Goal: Task Accomplishment & Management: Use online tool/utility

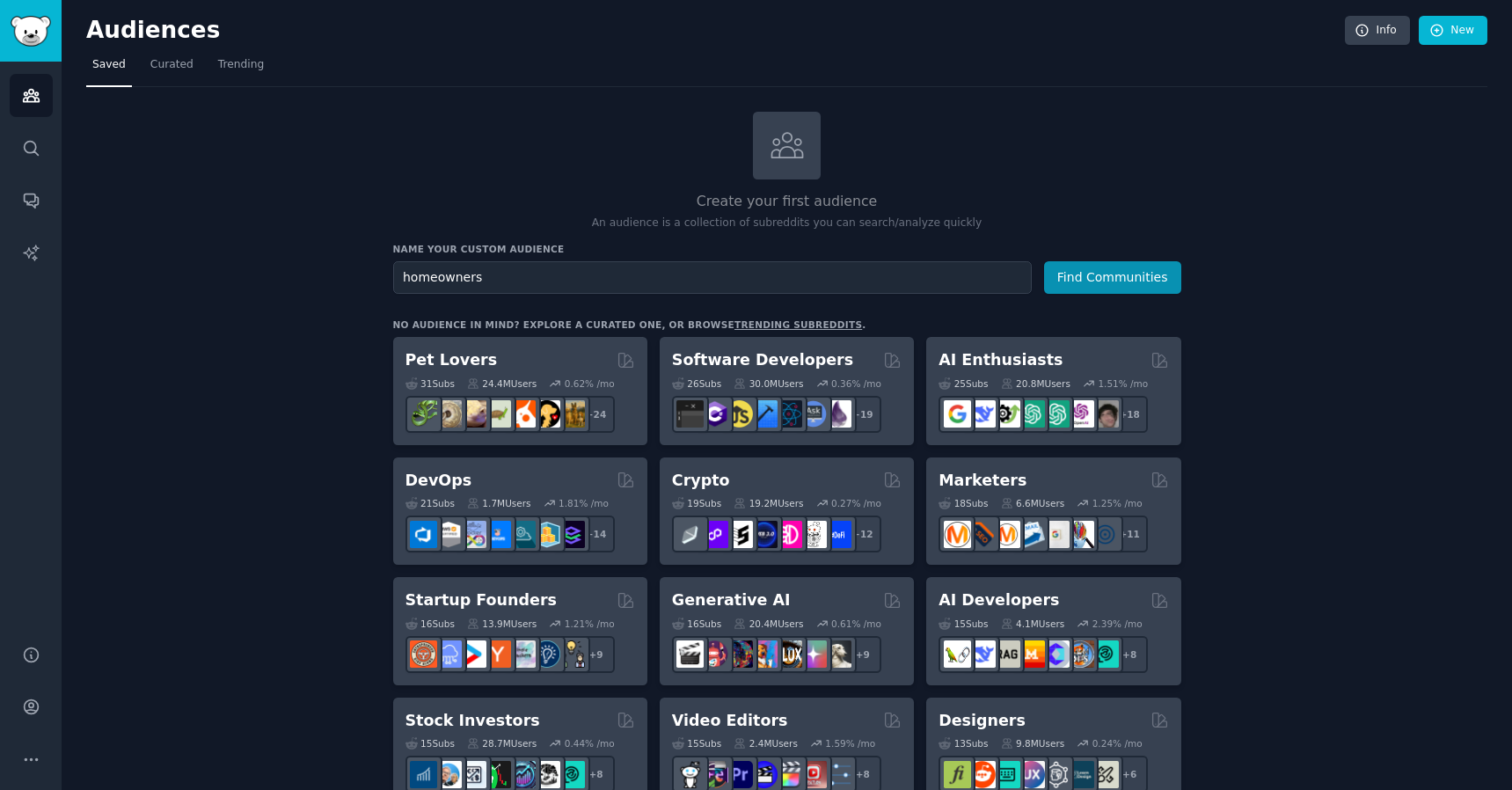
type input "homeowners"
click at [1044, 261] on button "Find Communities" at bounding box center [1113, 277] width 138 height 32
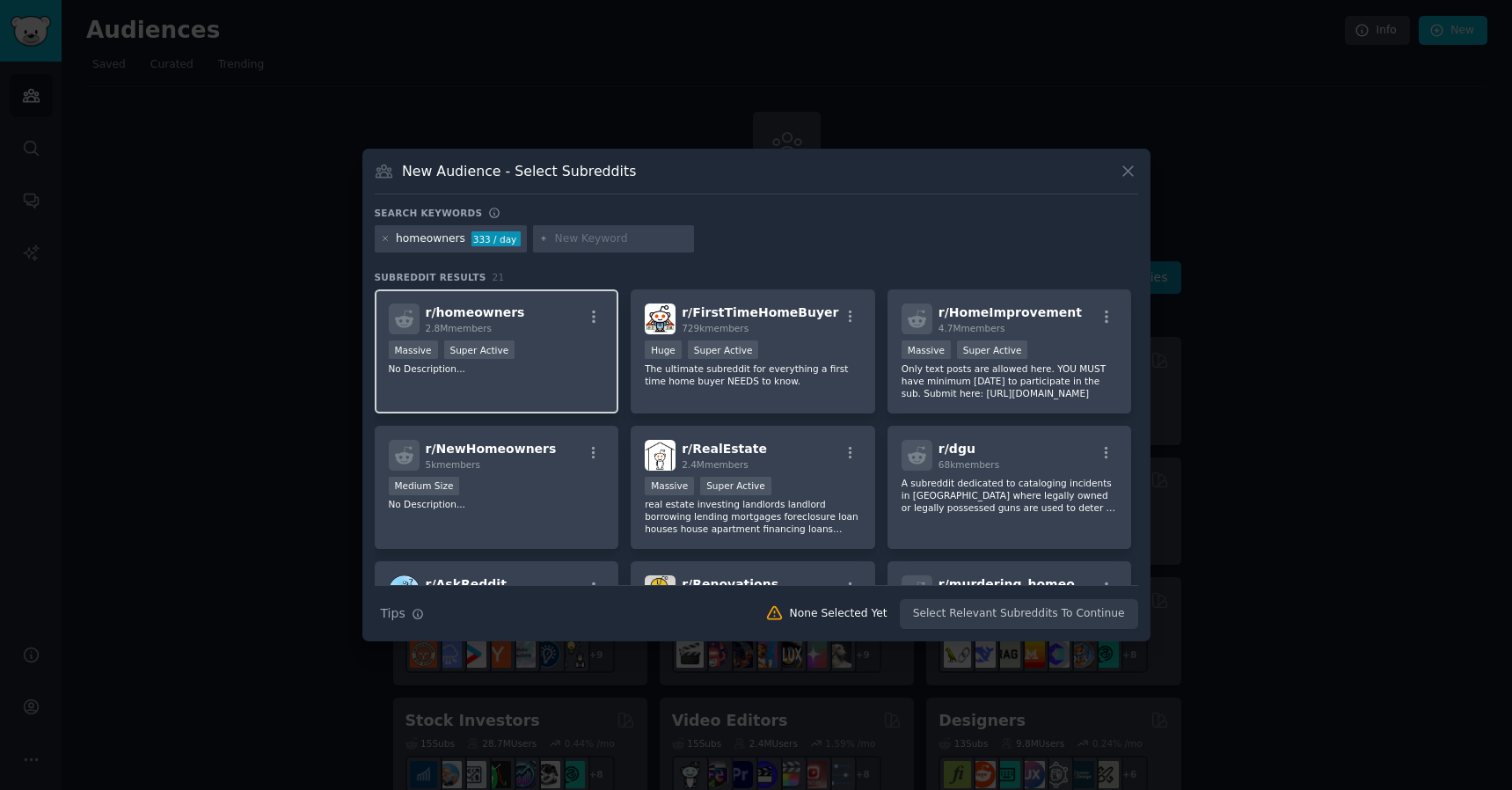
click at [564, 392] on div "r/ homeowners 2.8M members Massive Super Active No Description..." at bounding box center [497, 352] width 245 height 124
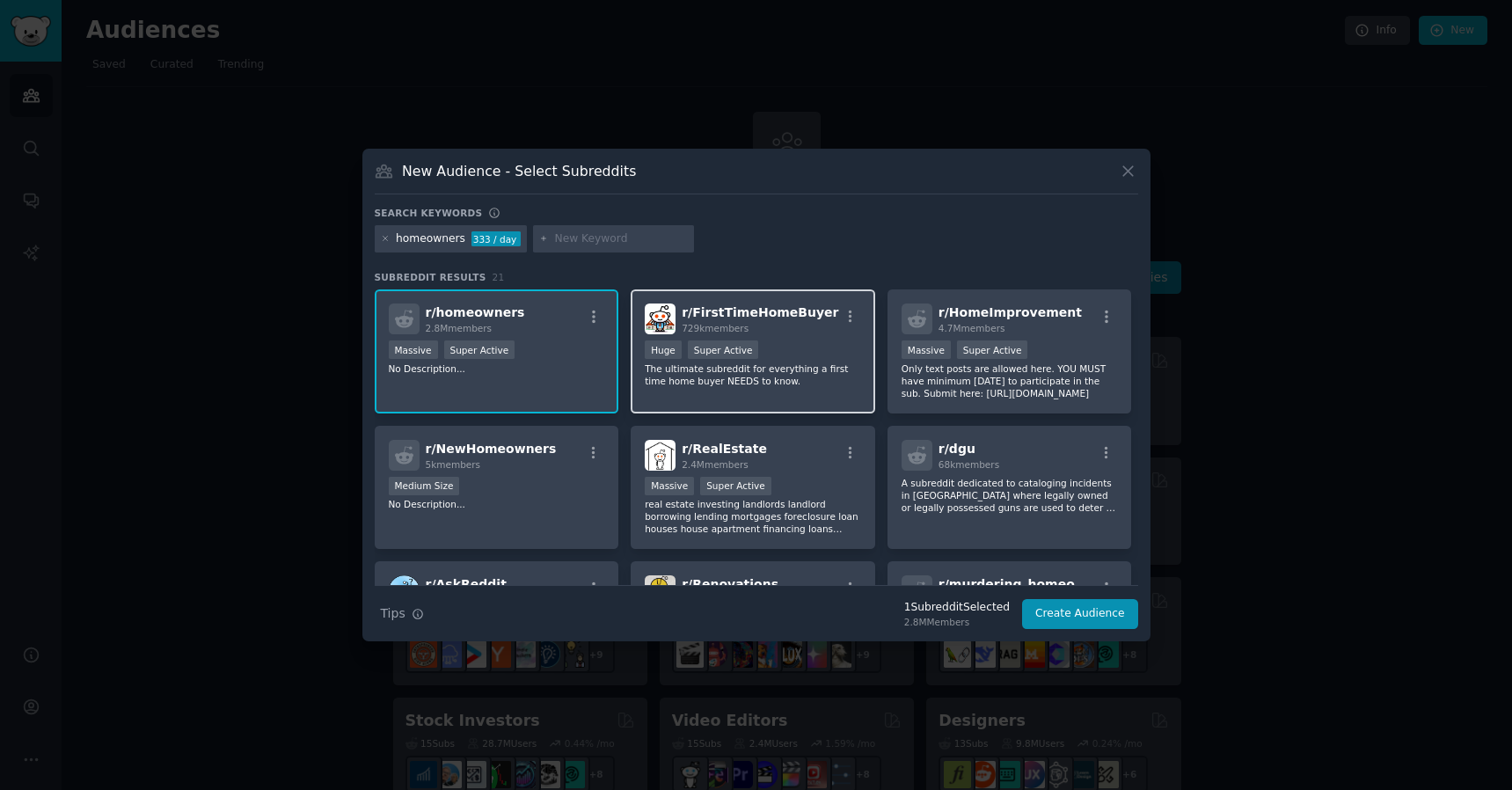
click at [807, 349] on div "Huge Super Active" at bounding box center [753, 351] width 217 height 22
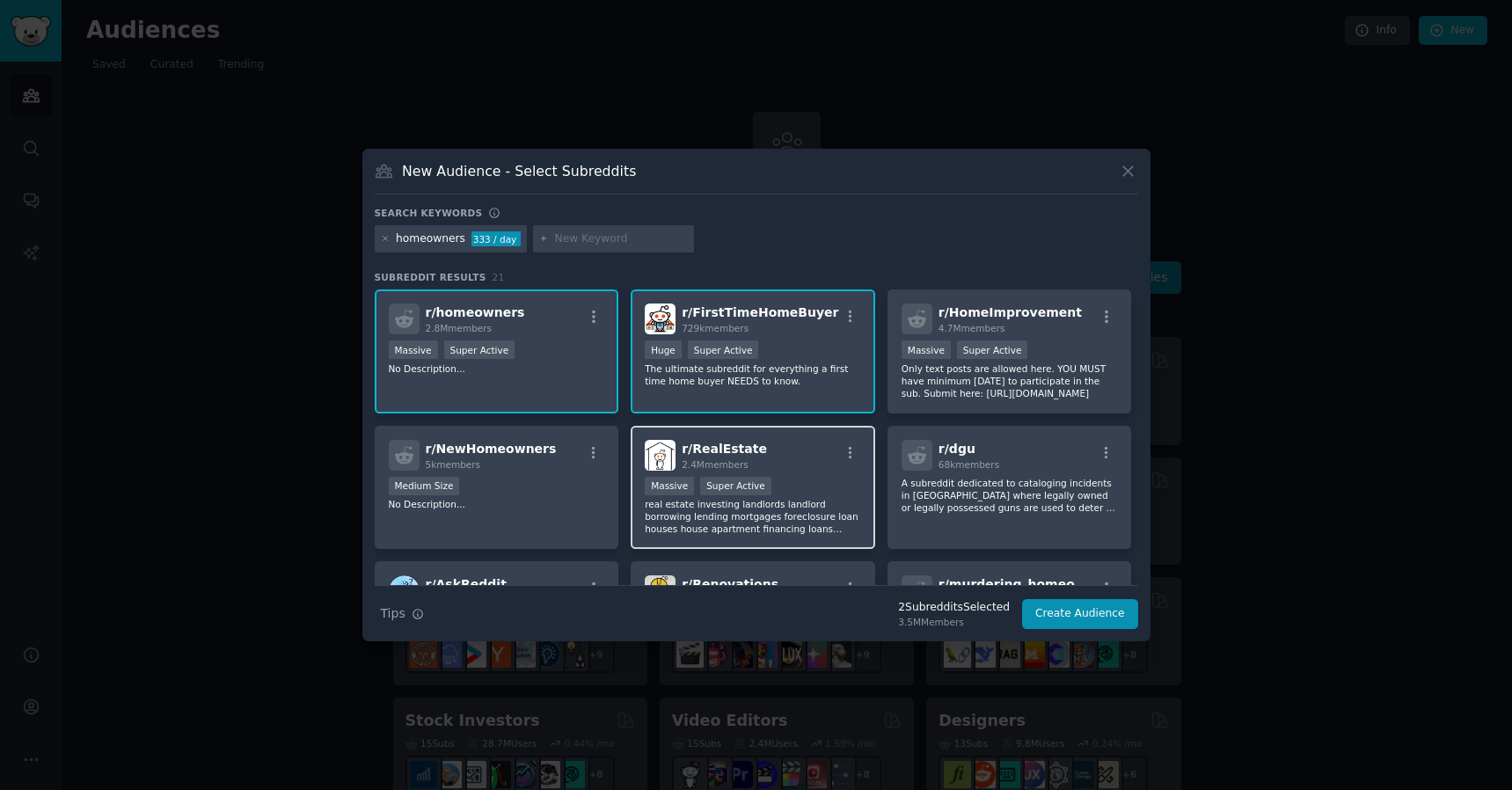
click at [805, 479] on div ">= 95th percentile for submissions / day Massive Super Active" at bounding box center [753, 487] width 217 height 22
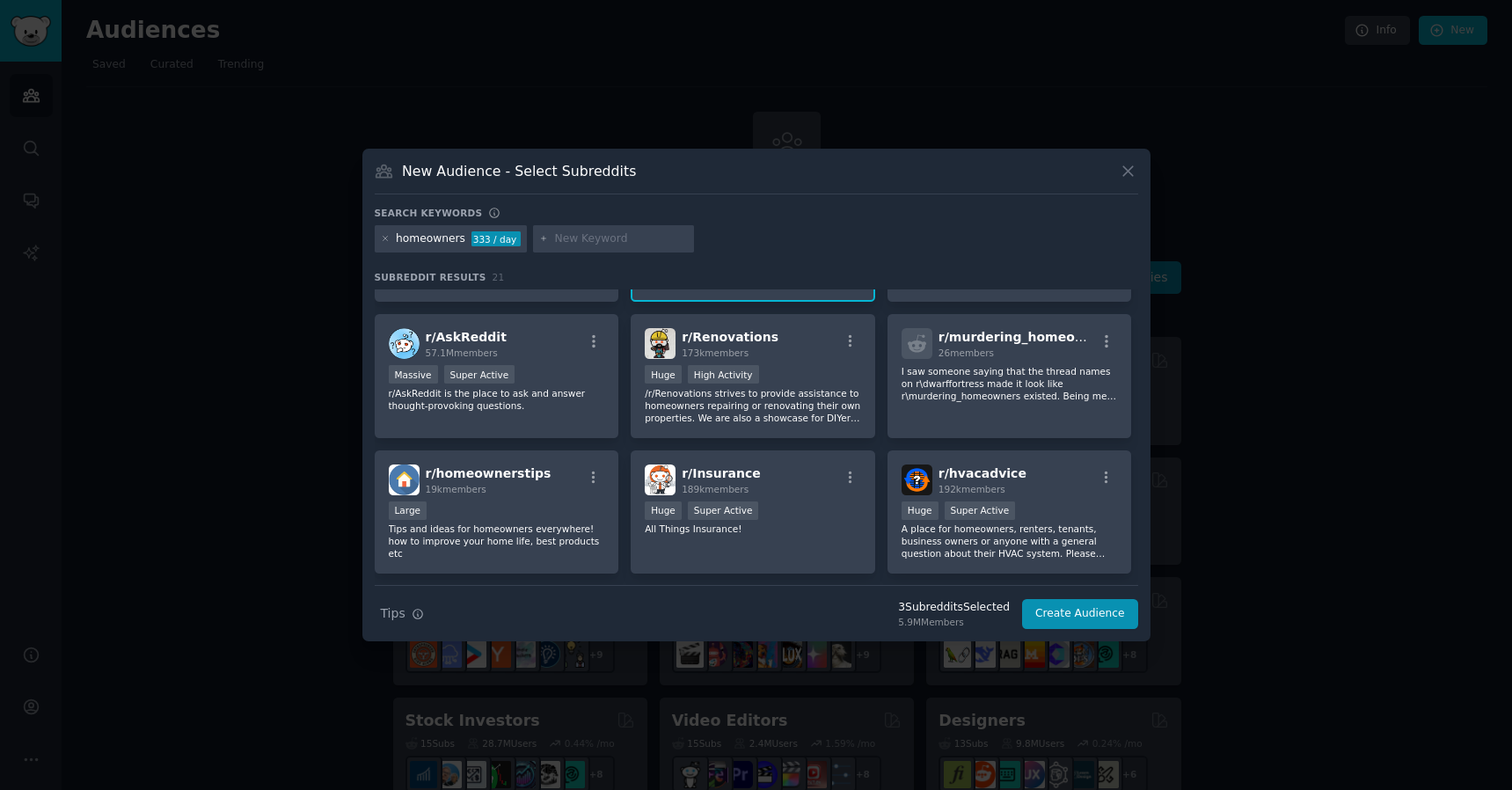
scroll to position [273, 0]
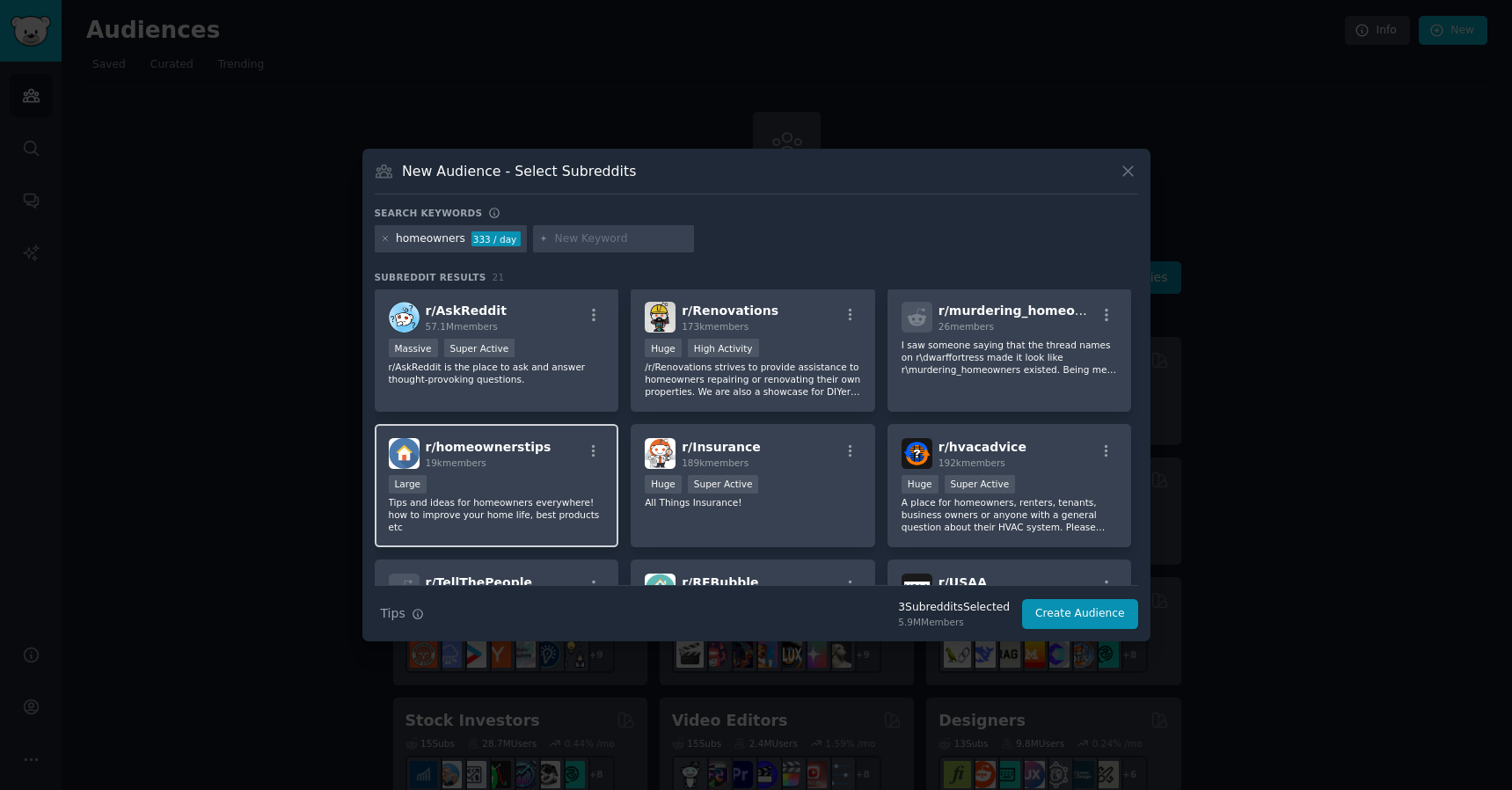
click at [550, 502] on p "Tips and ideas for homeowners everywhere! how to improve your home life, best p…" at bounding box center [497, 514] width 217 height 37
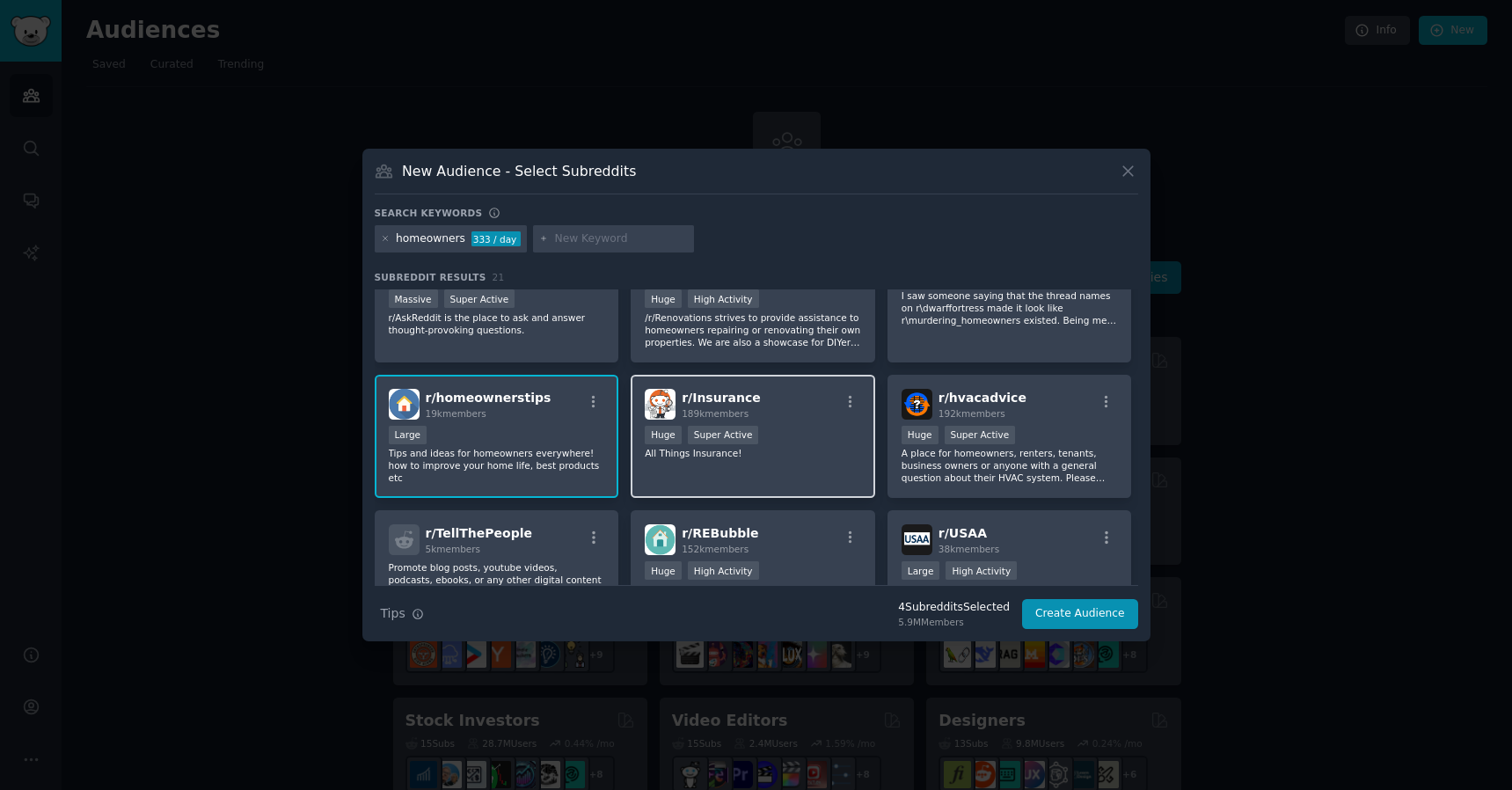
scroll to position [322, 0]
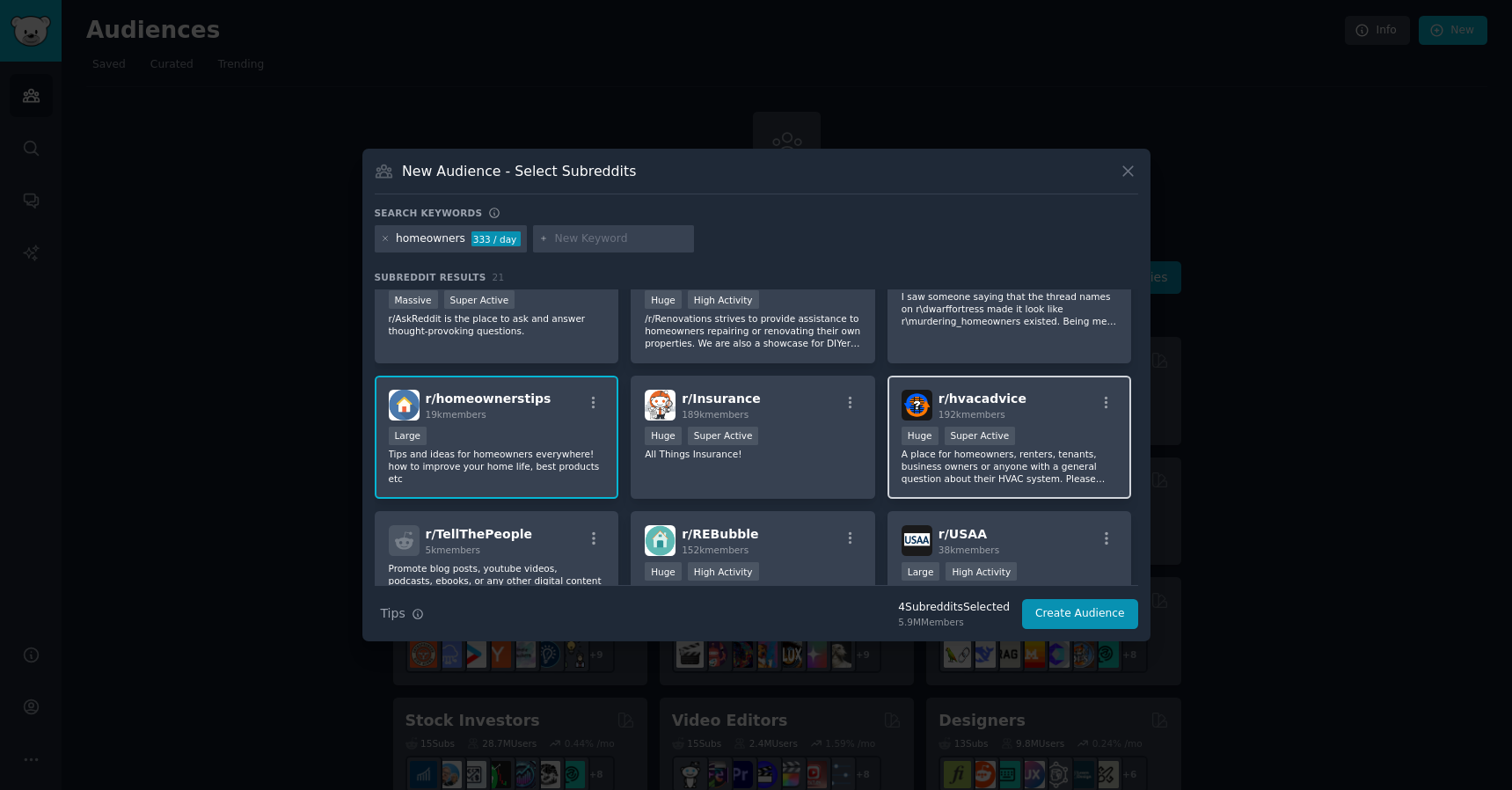
click at [1045, 446] on div ">= 95th percentile for submissions / day Huge Super Active" at bounding box center [1010, 438] width 217 height 22
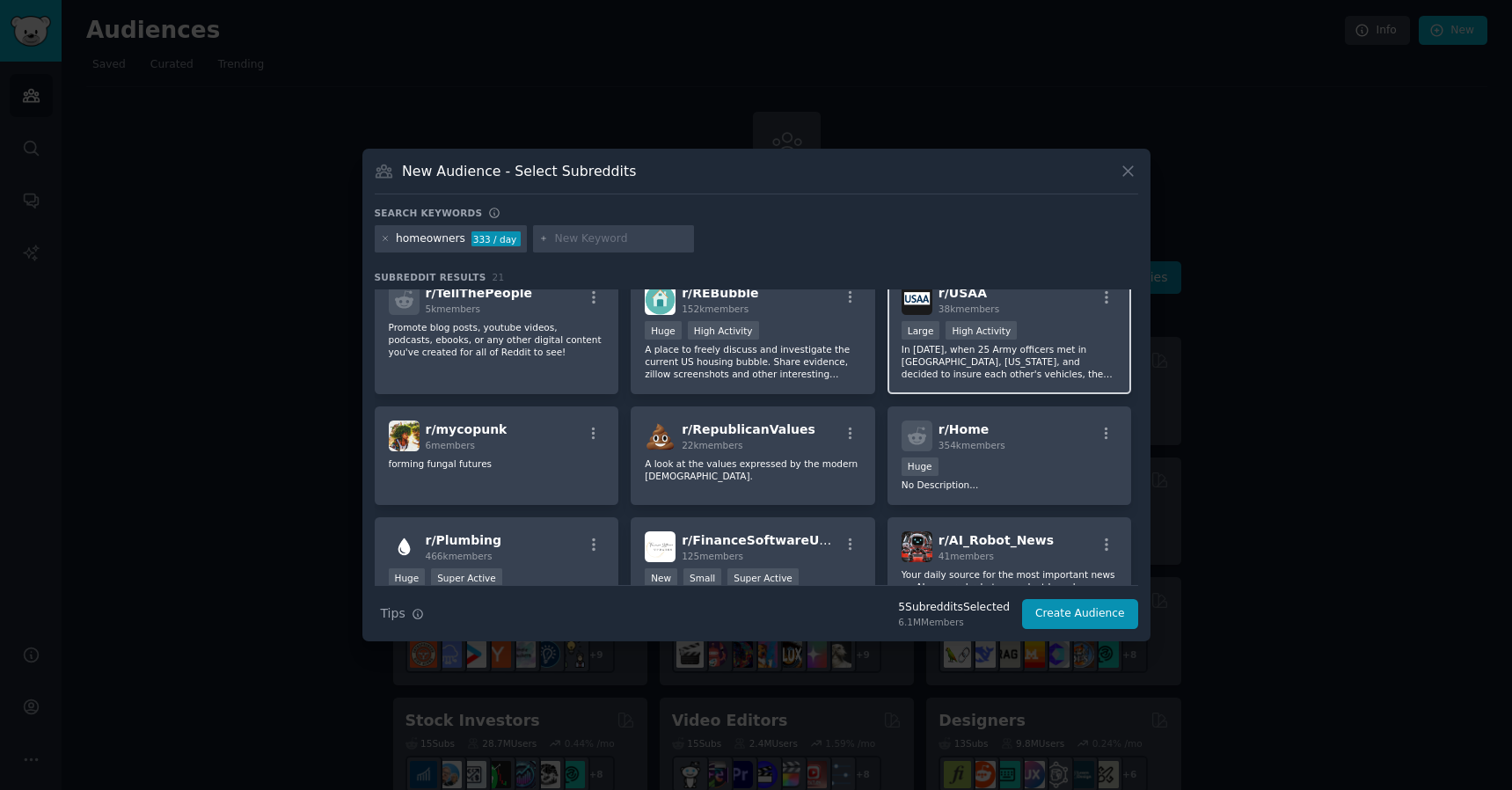
scroll to position [570, 0]
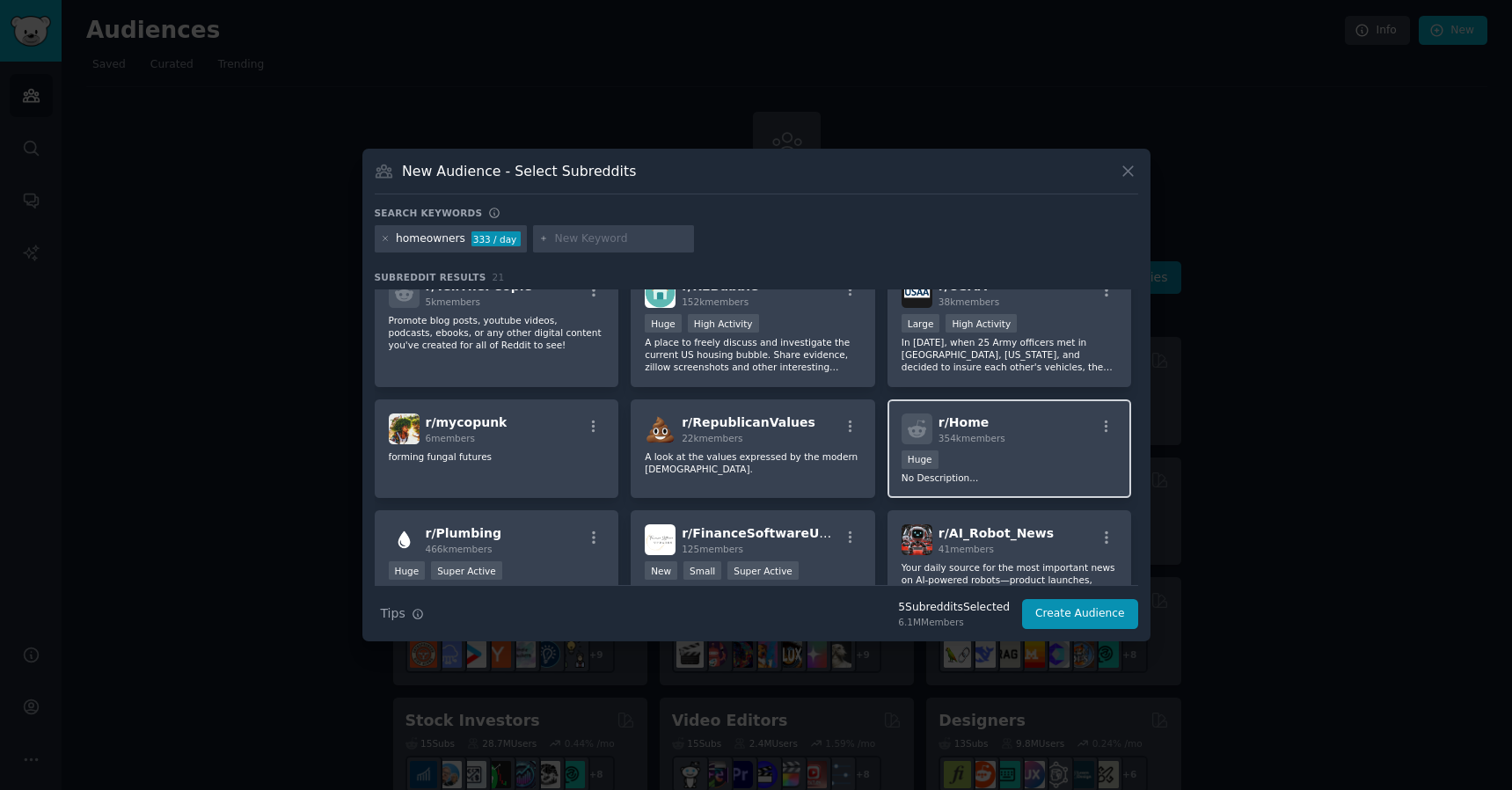
click at [1029, 450] on div "Huge" at bounding box center [1010, 460] width 217 height 22
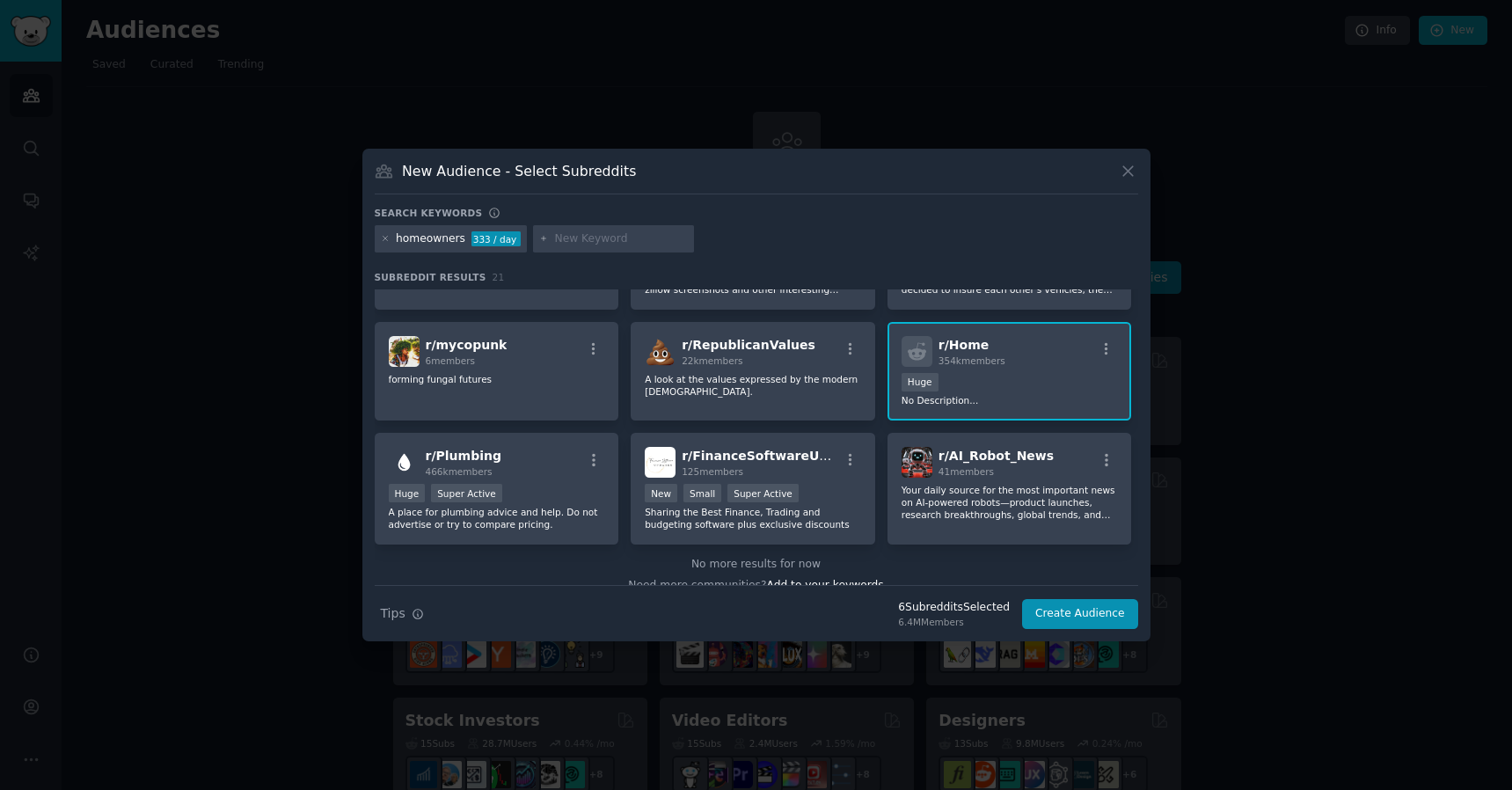
scroll to position [668, 0]
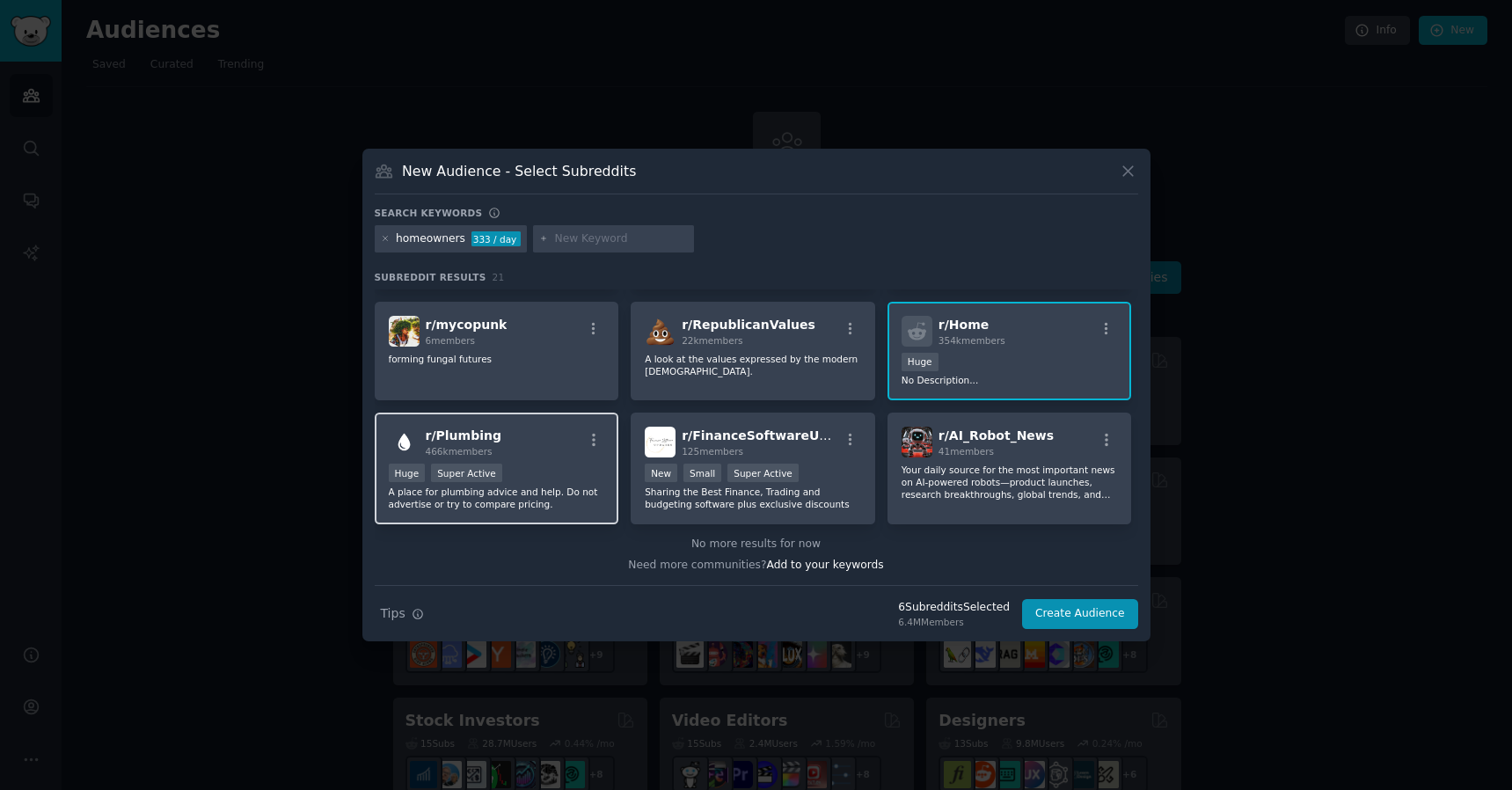
click at [572, 466] on div "Huge Super Active" at bounding box center [497, 474] width 217 height 22
click at [539, 466] on div "Huge Super Active" at bounding box center [497, 474] width 217 height 22
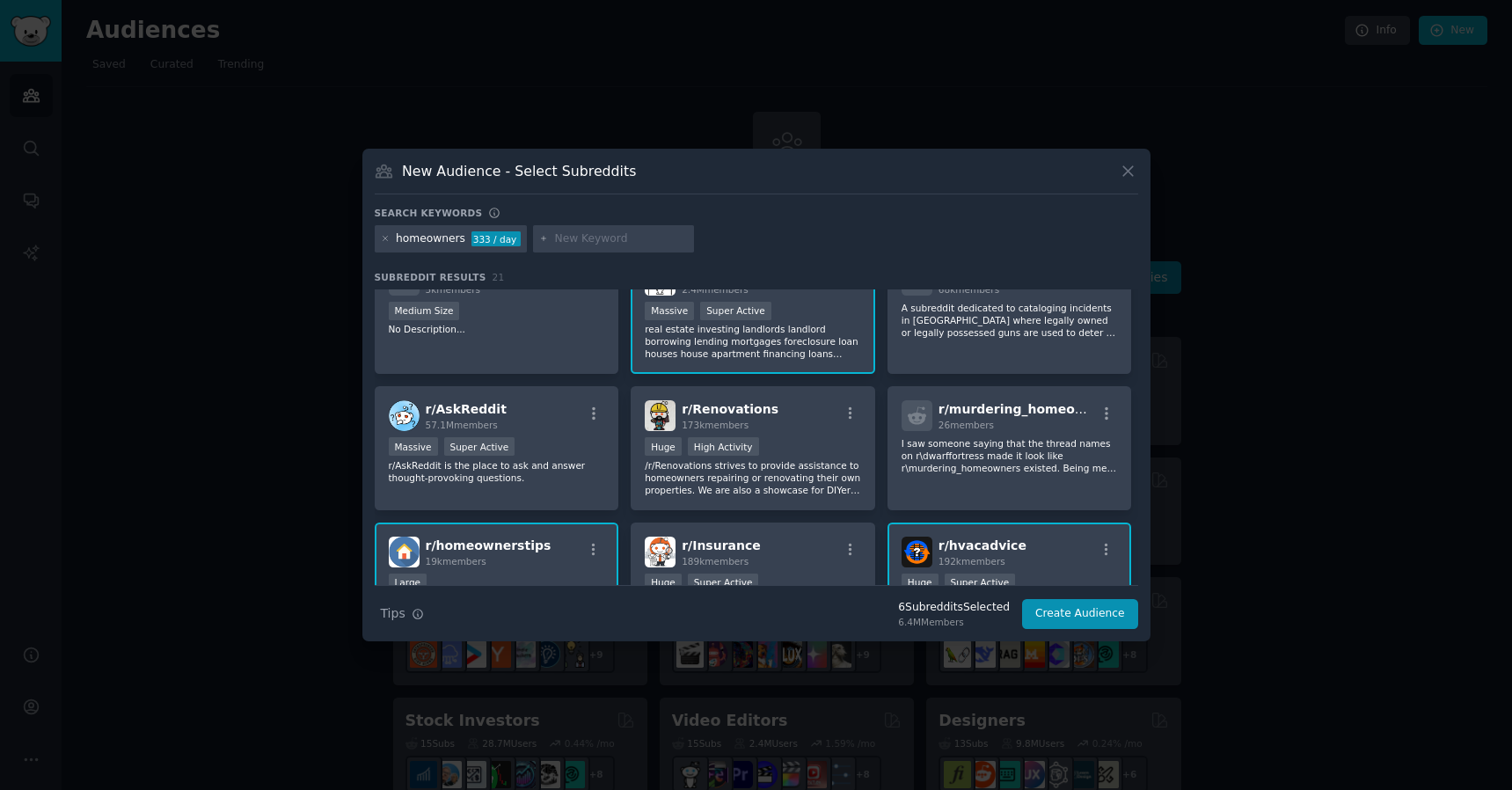
scroll to position [0, 0]
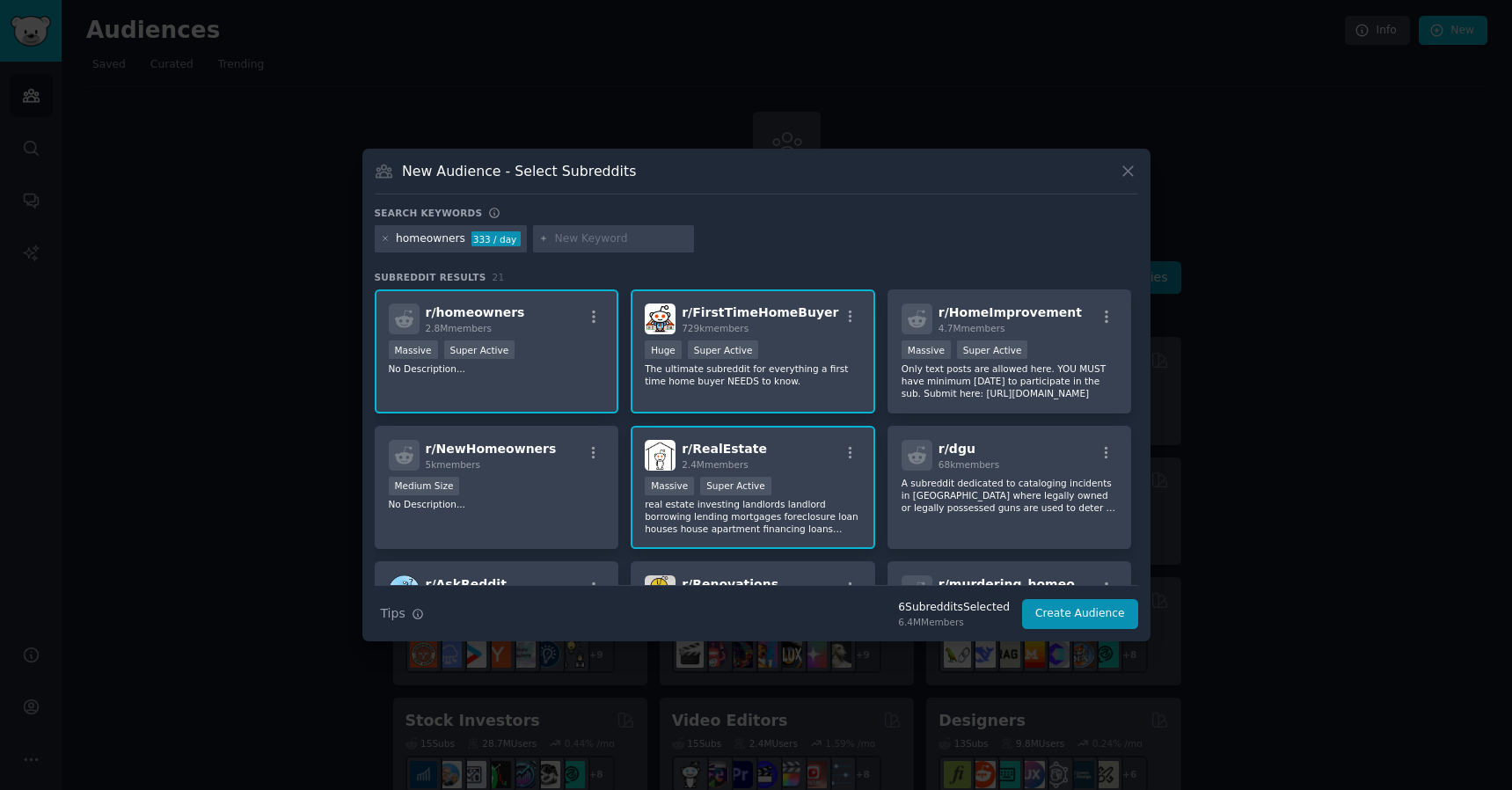
click at [586, 236] on input "text" at bounding box center [621, 239] width 134 height 16
type input "hvac"
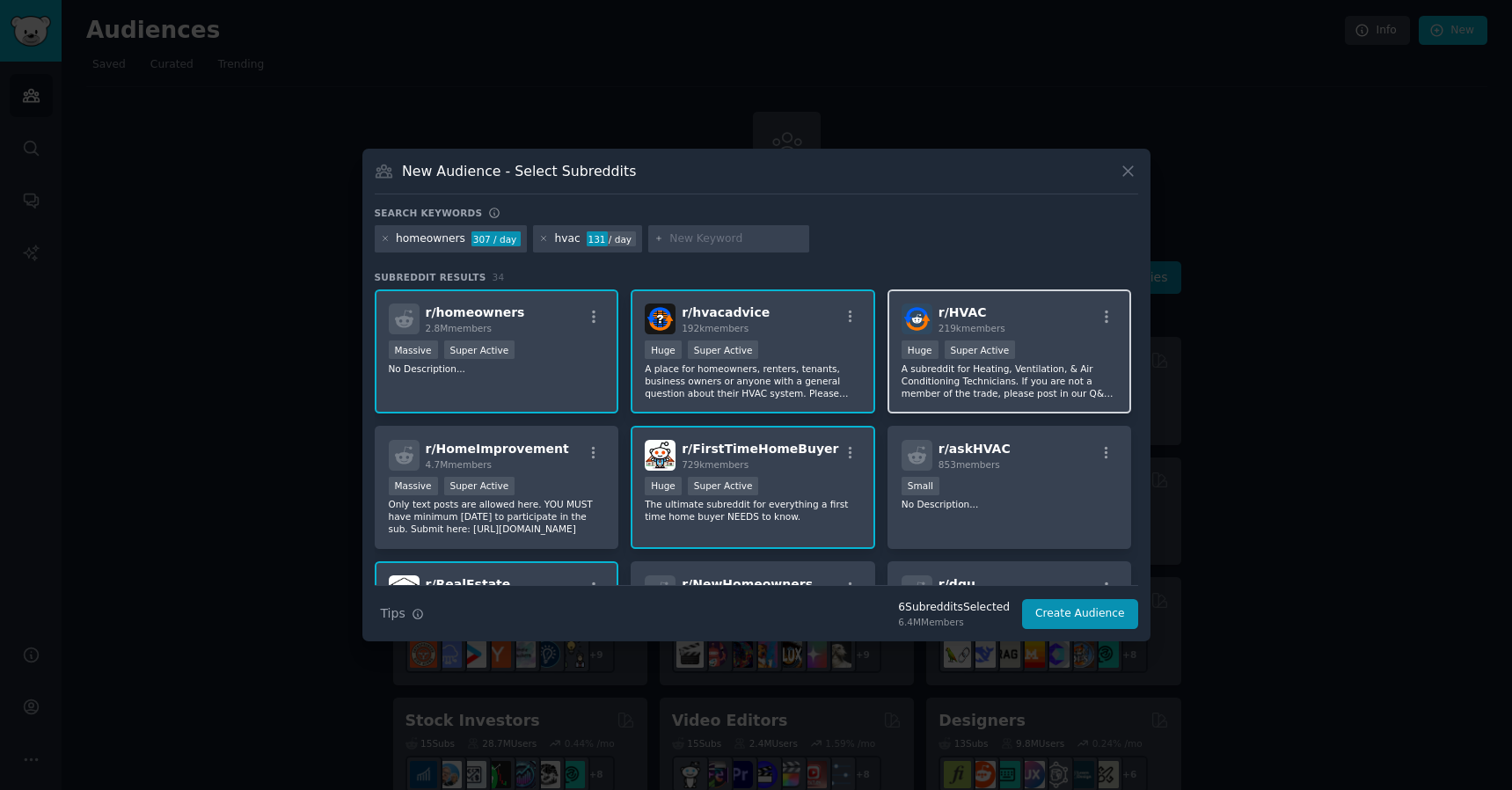
click at [1056, 379] on p "A subreddit for Heating, Ventilation, & Air Conditioning Technicians. If you ar…" at bounding box center [1010, 380] width 217 height 37
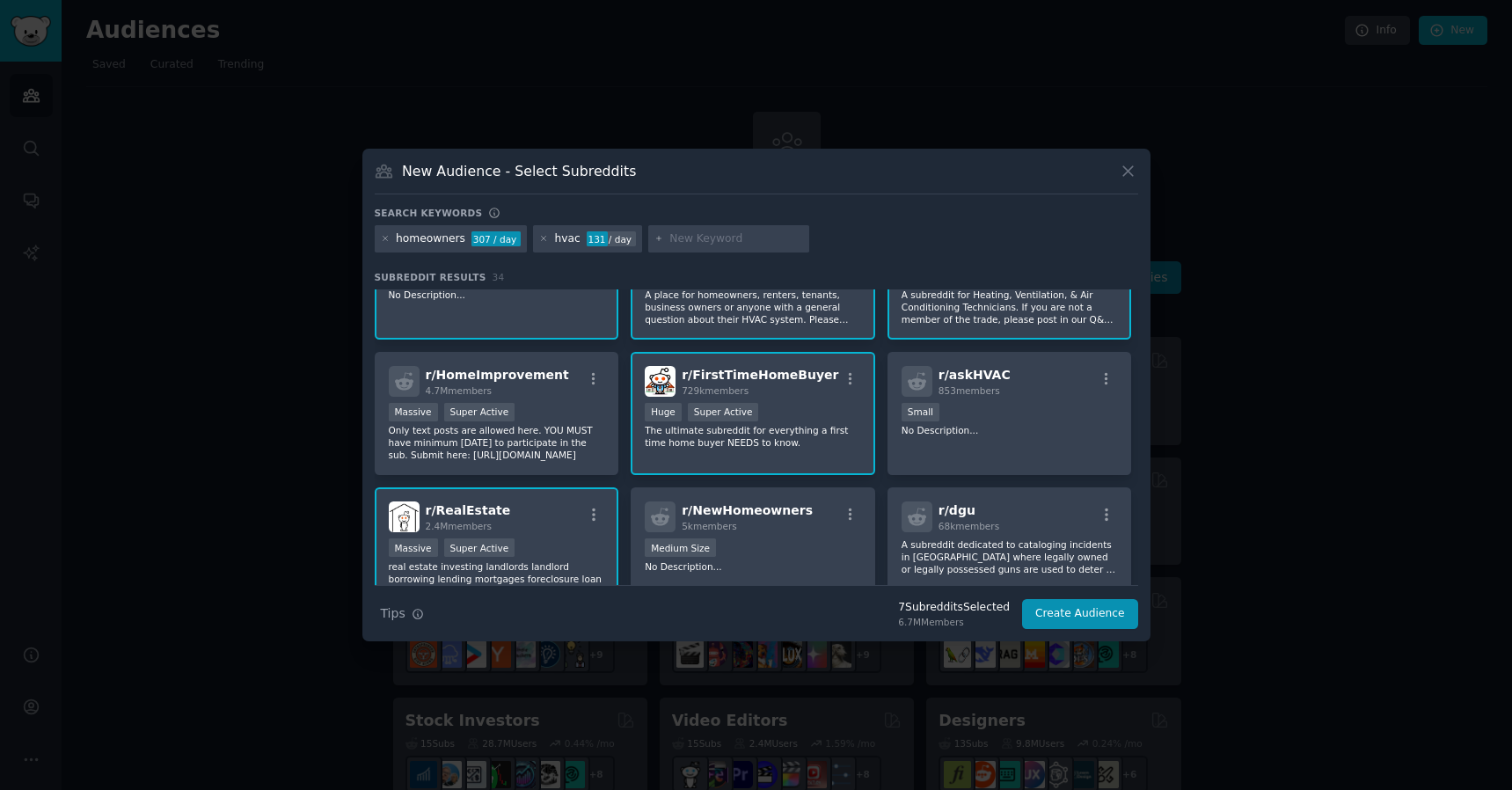
scroll to position [95, 0]
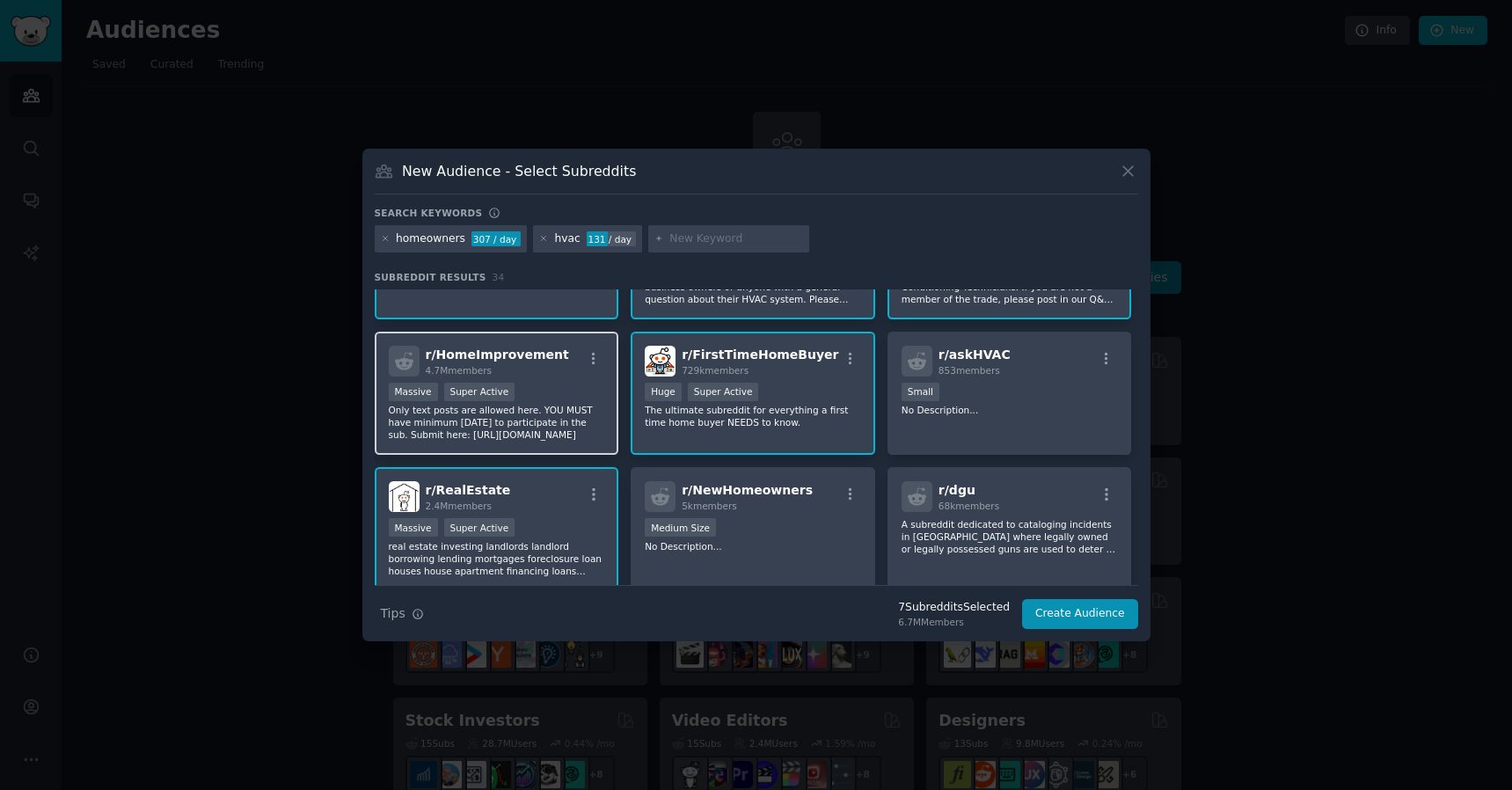
click at [562, 420] on p "Only text posts are allowed here. YOU MUST have minimum [DATE] to participate i…" at bounding box center [497, 422] width 217 height 37
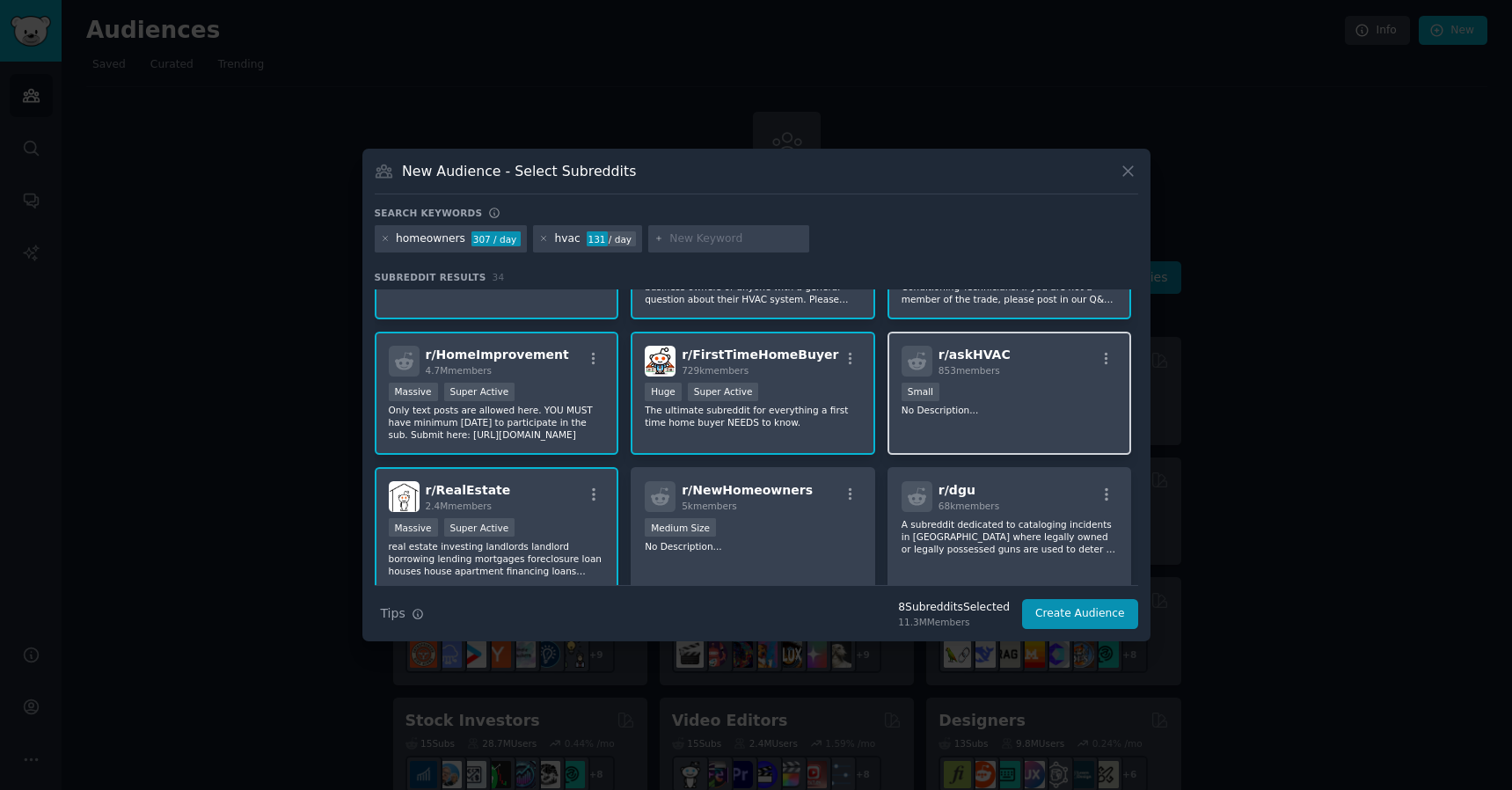
click at [1003, 418] on div "r/ askHVAC 853 members 100 - 1000 members Small No Description..." at bounding box center [1010, 394] width 245 height 124
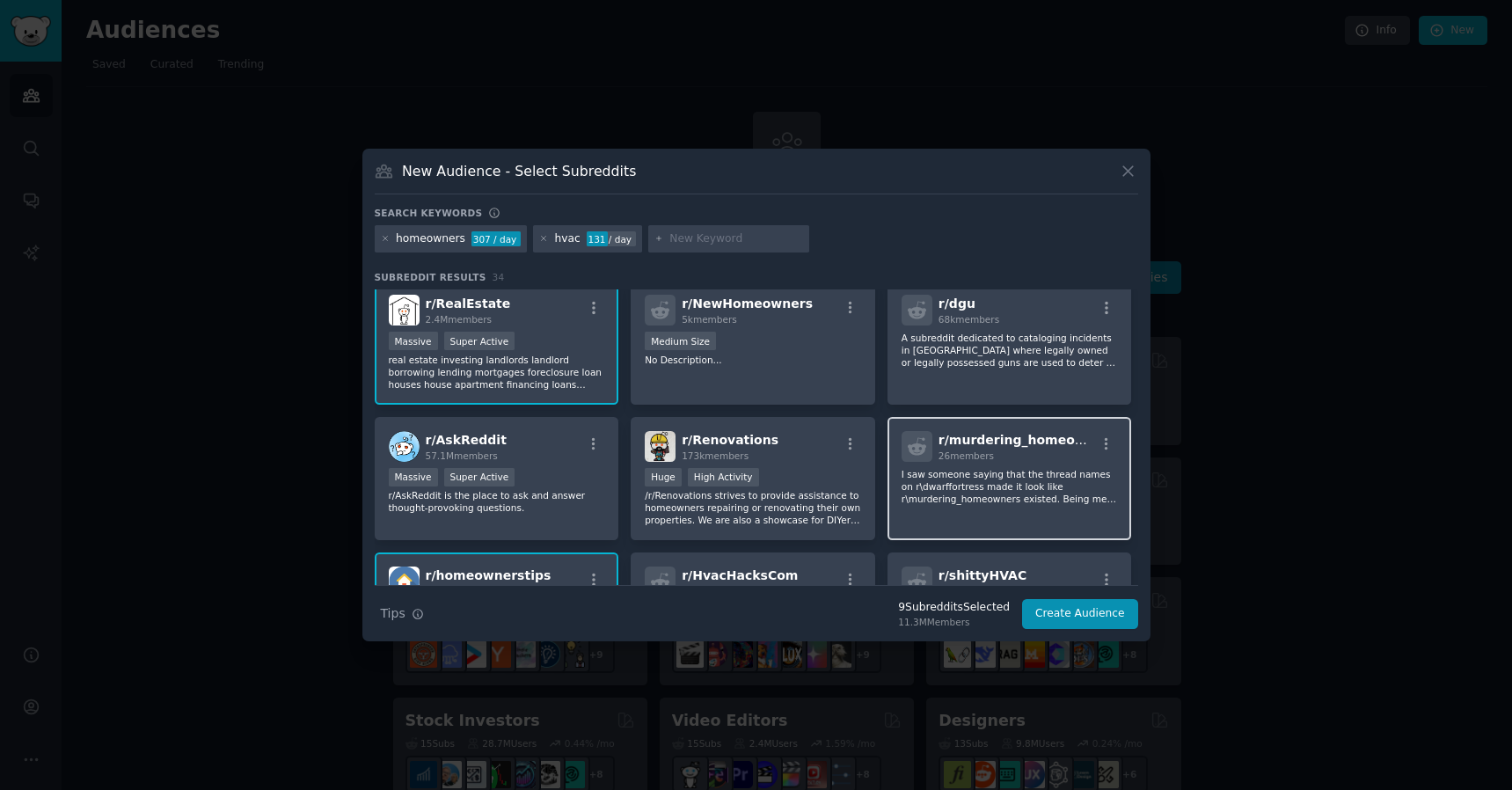
scroll to position [283, 0]
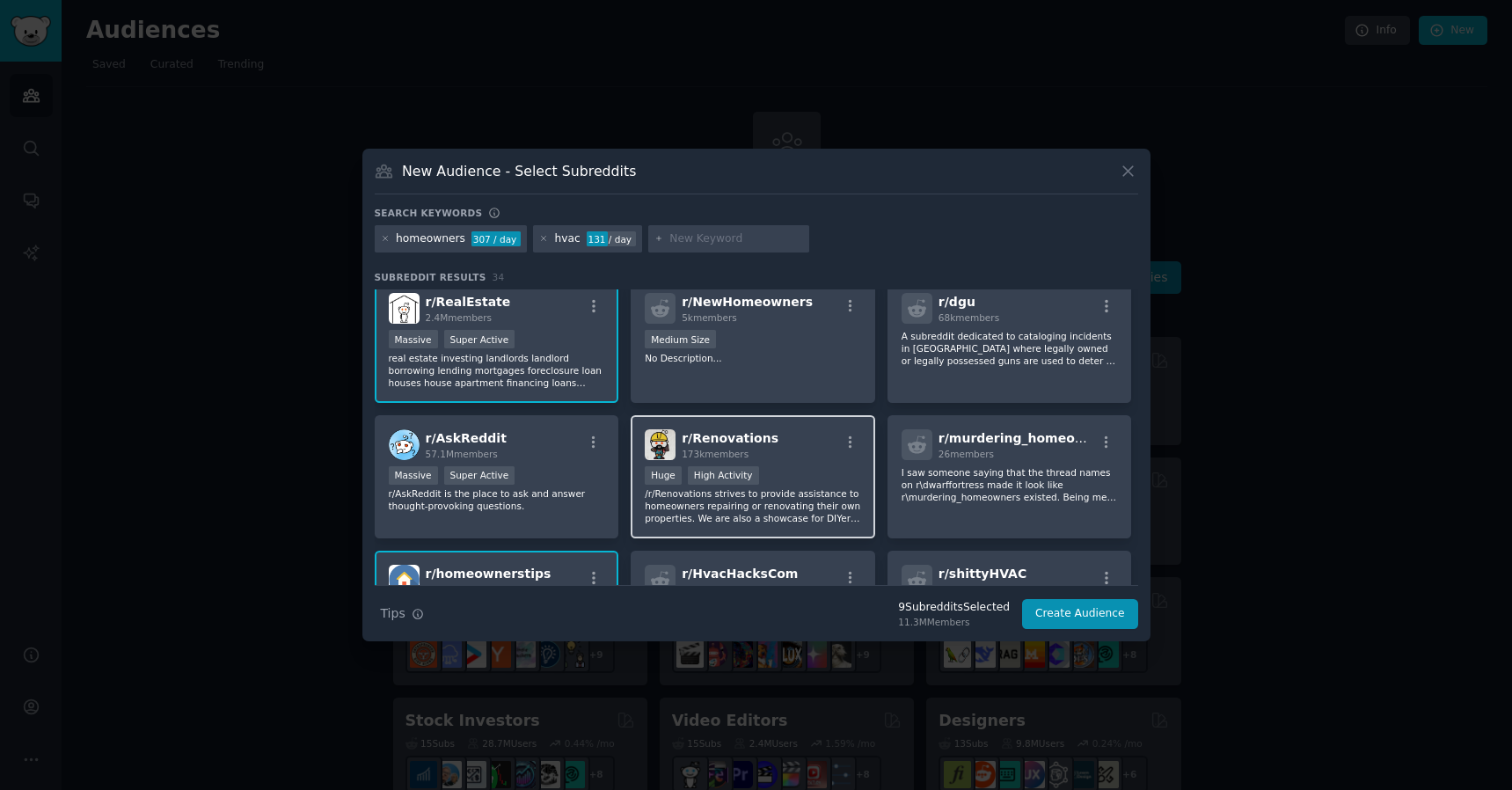
click at [815, 510] on p "/r/Renovations strives to provide assistance to homeowners repairing or renovat…" at bounding box center [753, 505] width 217 height 37
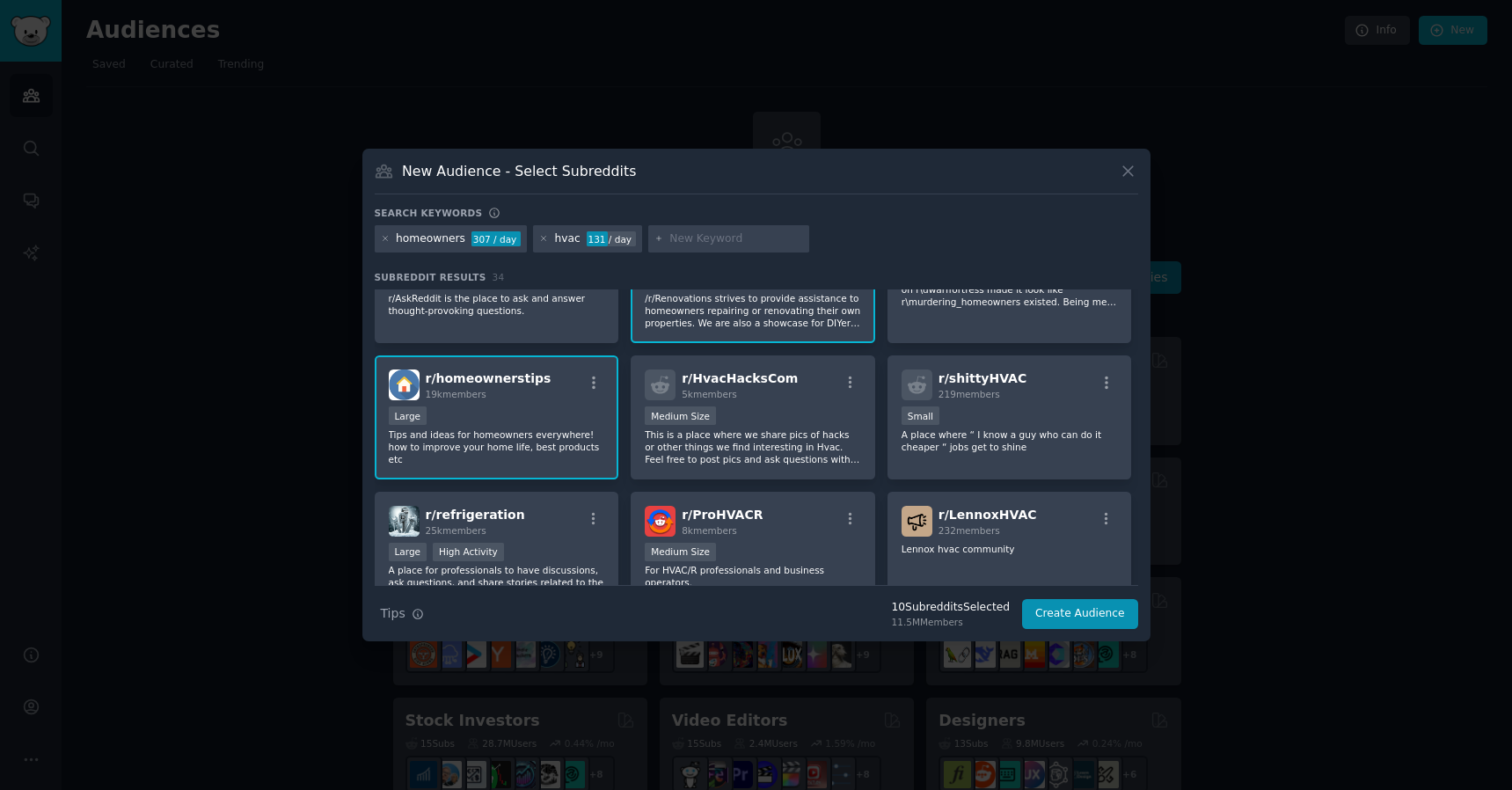
scroll to position [504, 0]
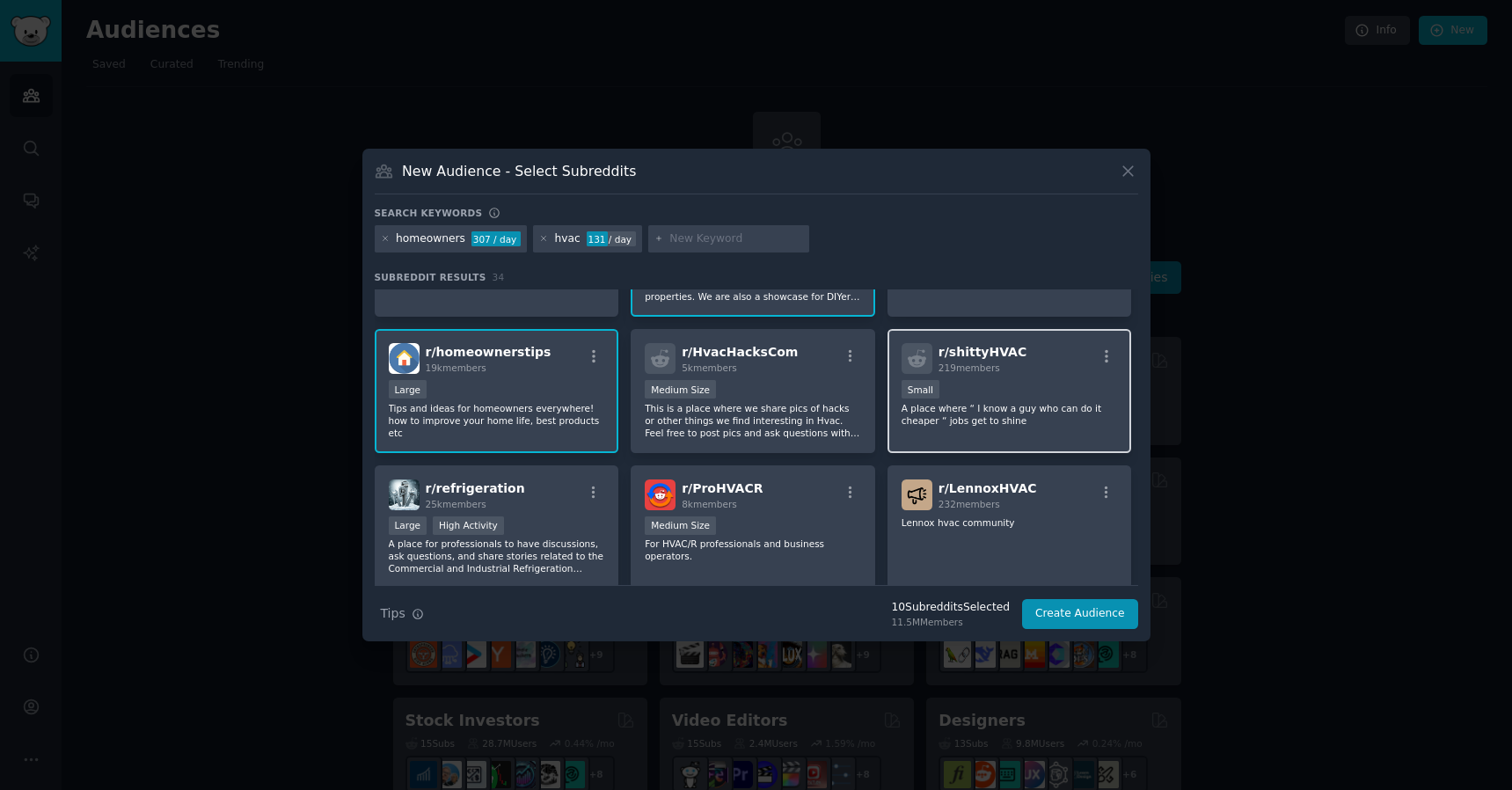
click at [1036, 421] on p "A place where “ I know a guy who can do it cheaper “ jobs get to shine" at bounding box center [1010, 415] width 217 height 25
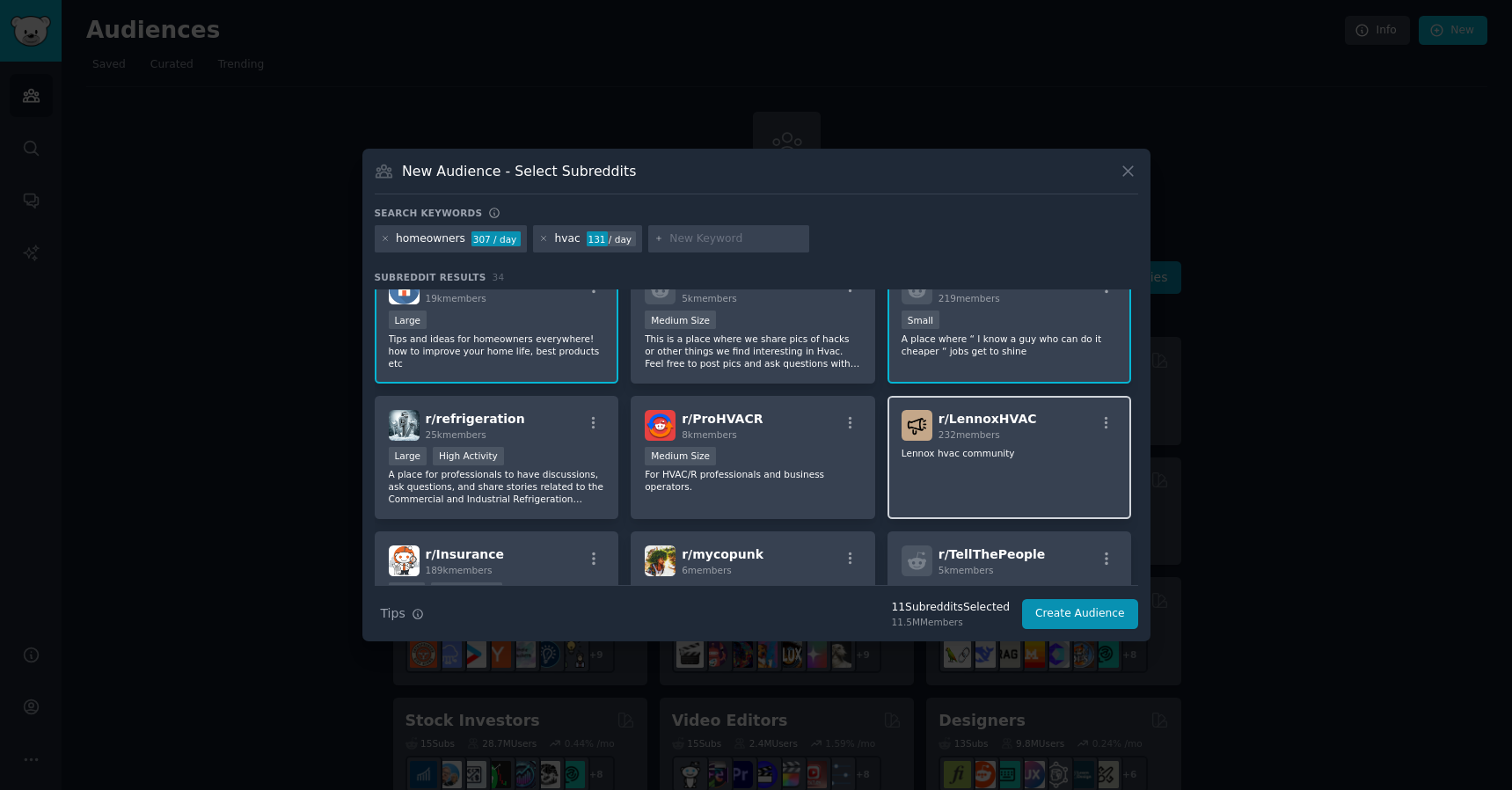
scroll to position [576, 0]
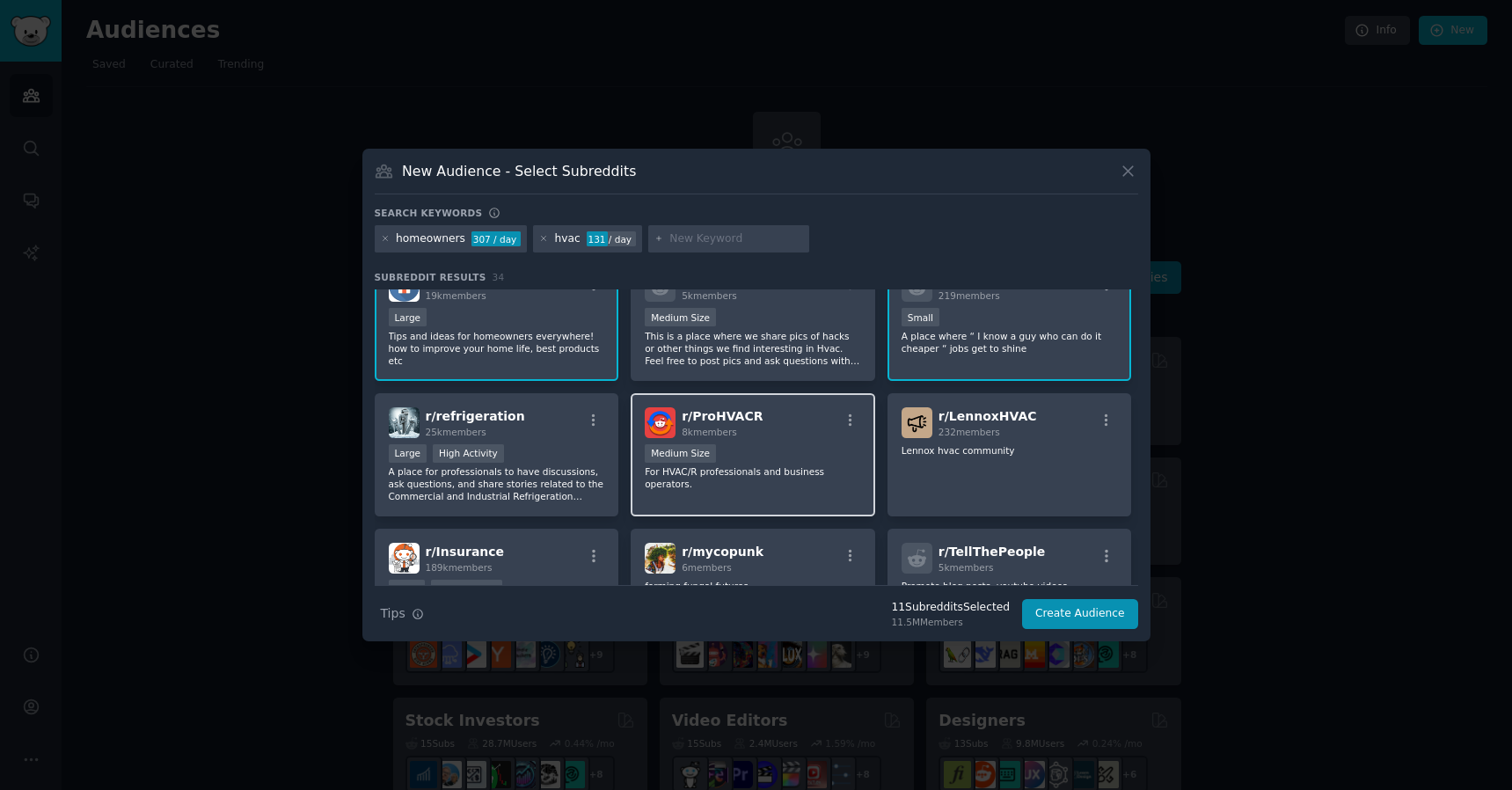
click at [778, 482] on p "For HVAC/R professionals and business operators." at bounding box center [753, 478] width 217 height 25
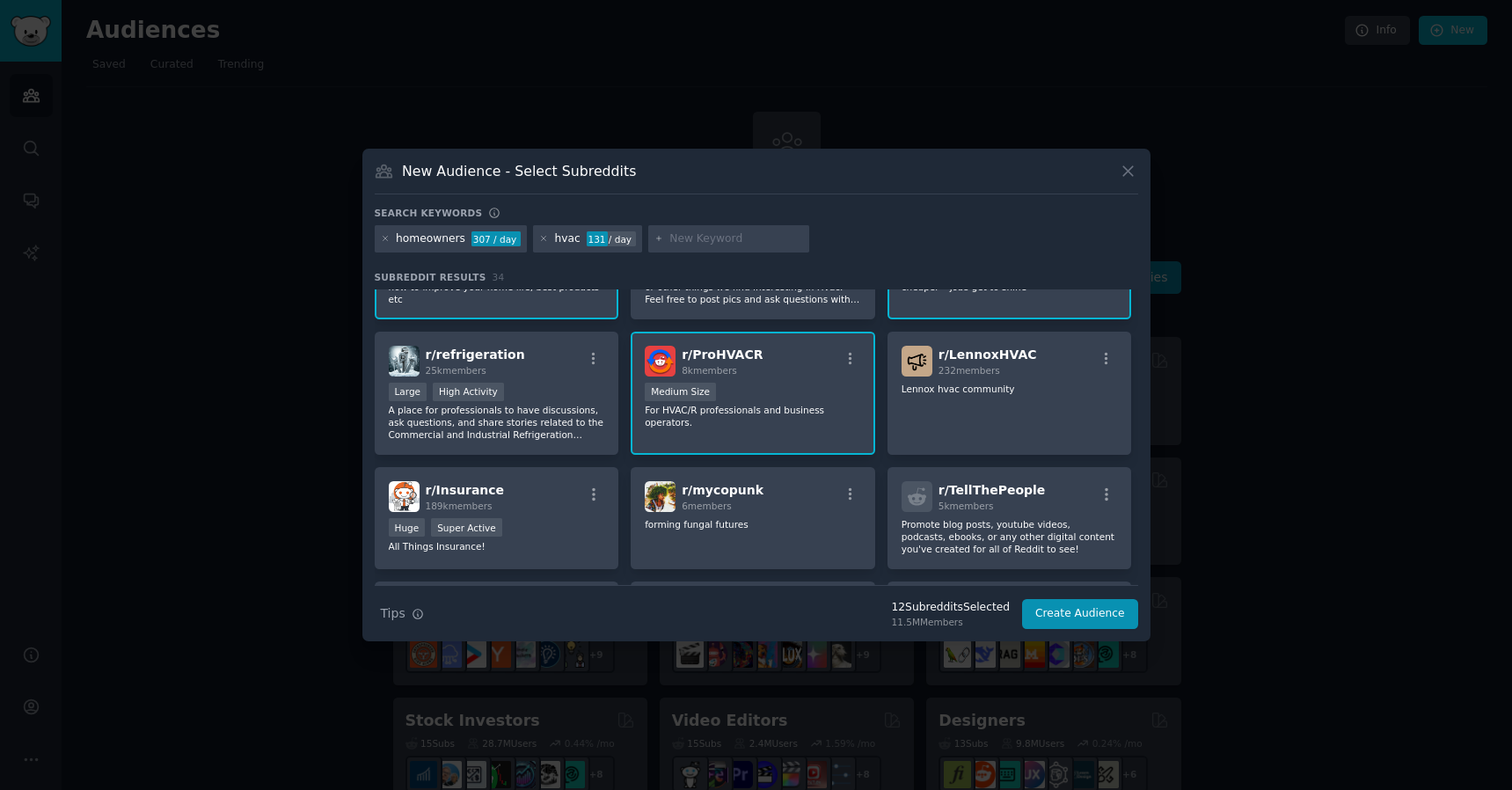
scroll to position [630, 0]
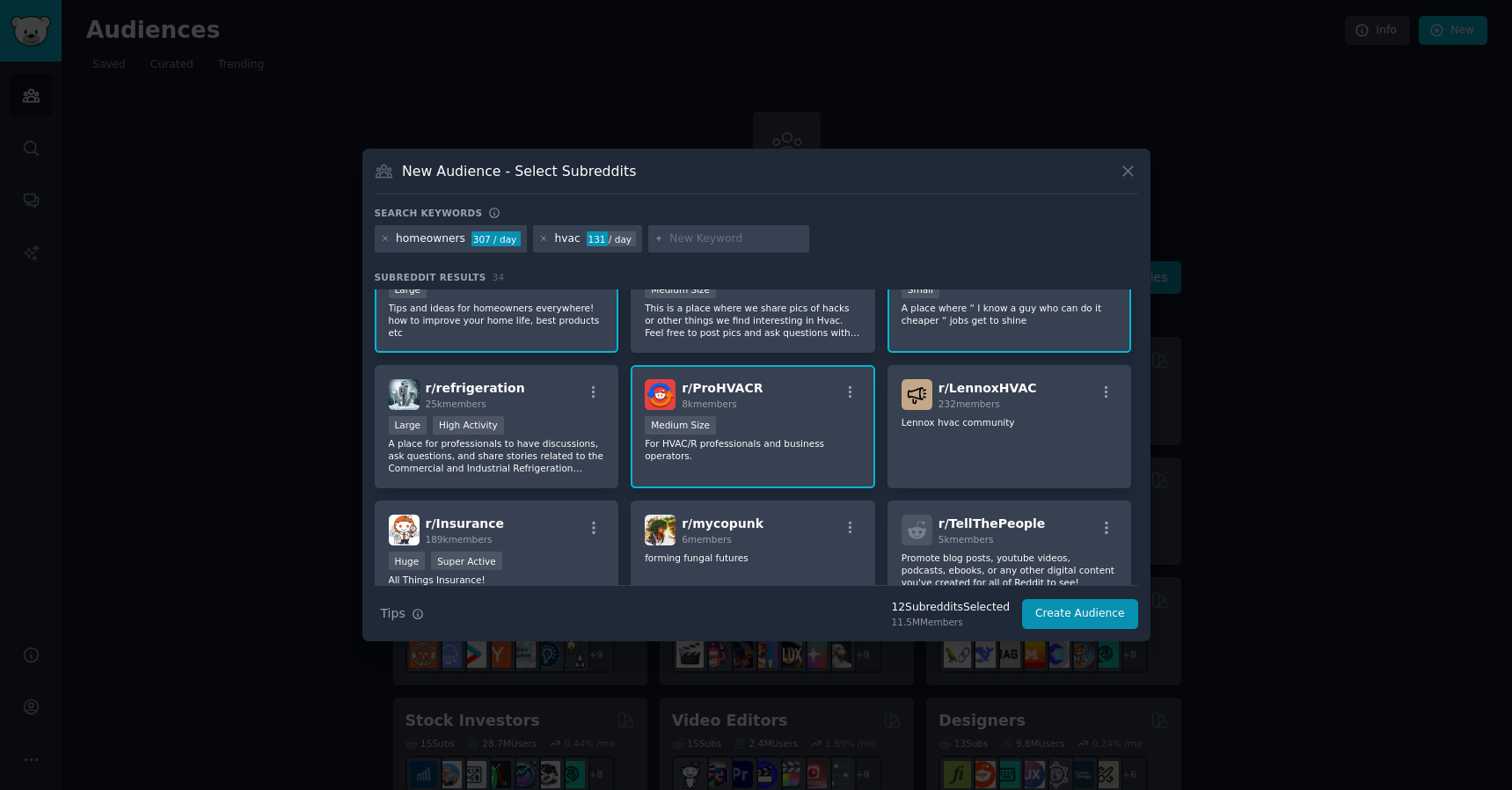
click at [782, 426] on div "Medium Size" at bounding box center [753, 427] width 217 height 22
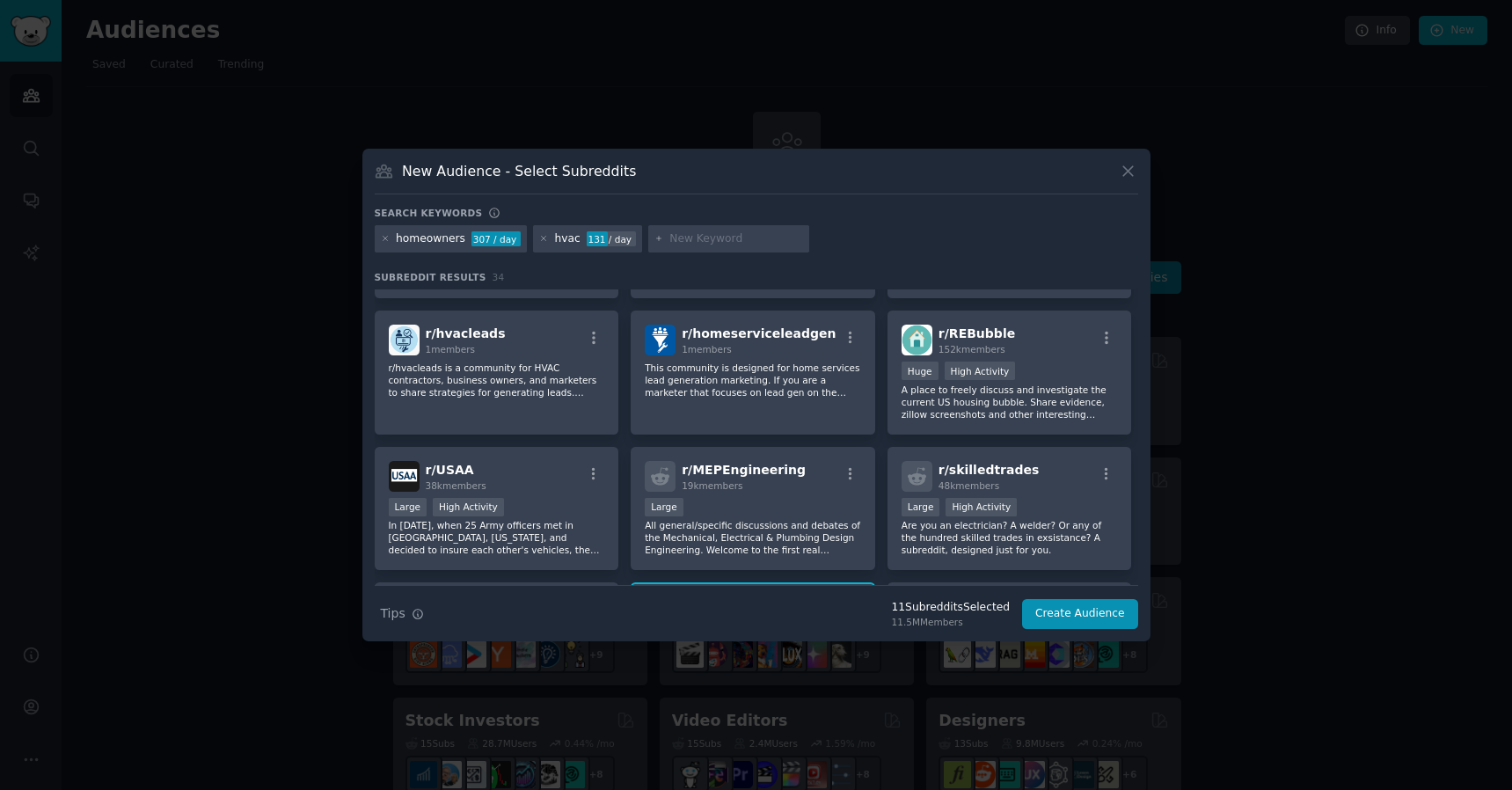
scroll to position [928, 0]
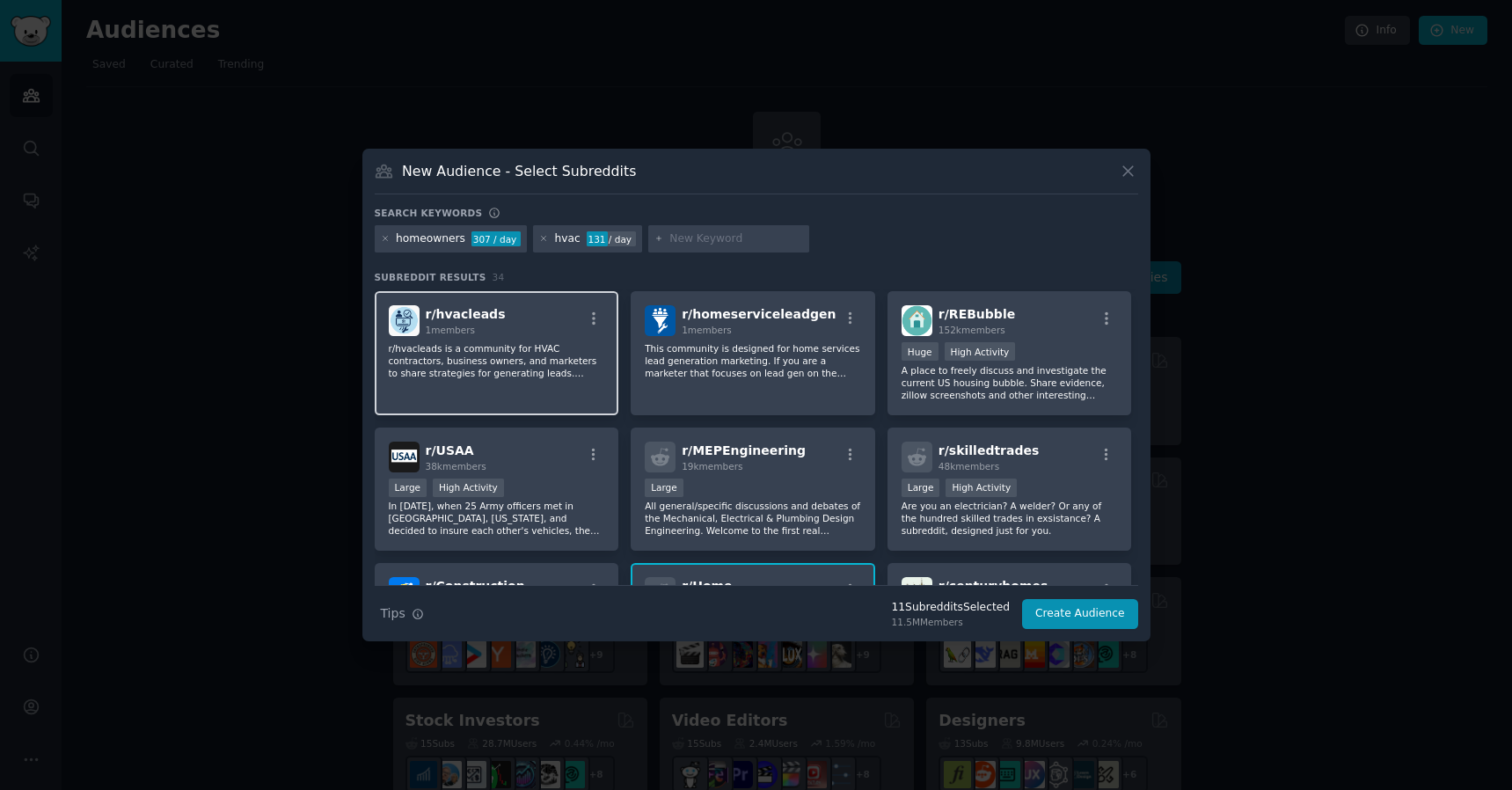
click at [556, 393] on div "r/ hvacleads 1 members r/hvacleads is a community for HVAC contractors, busines…" at bounding box center [497, 353] width 245 height 124
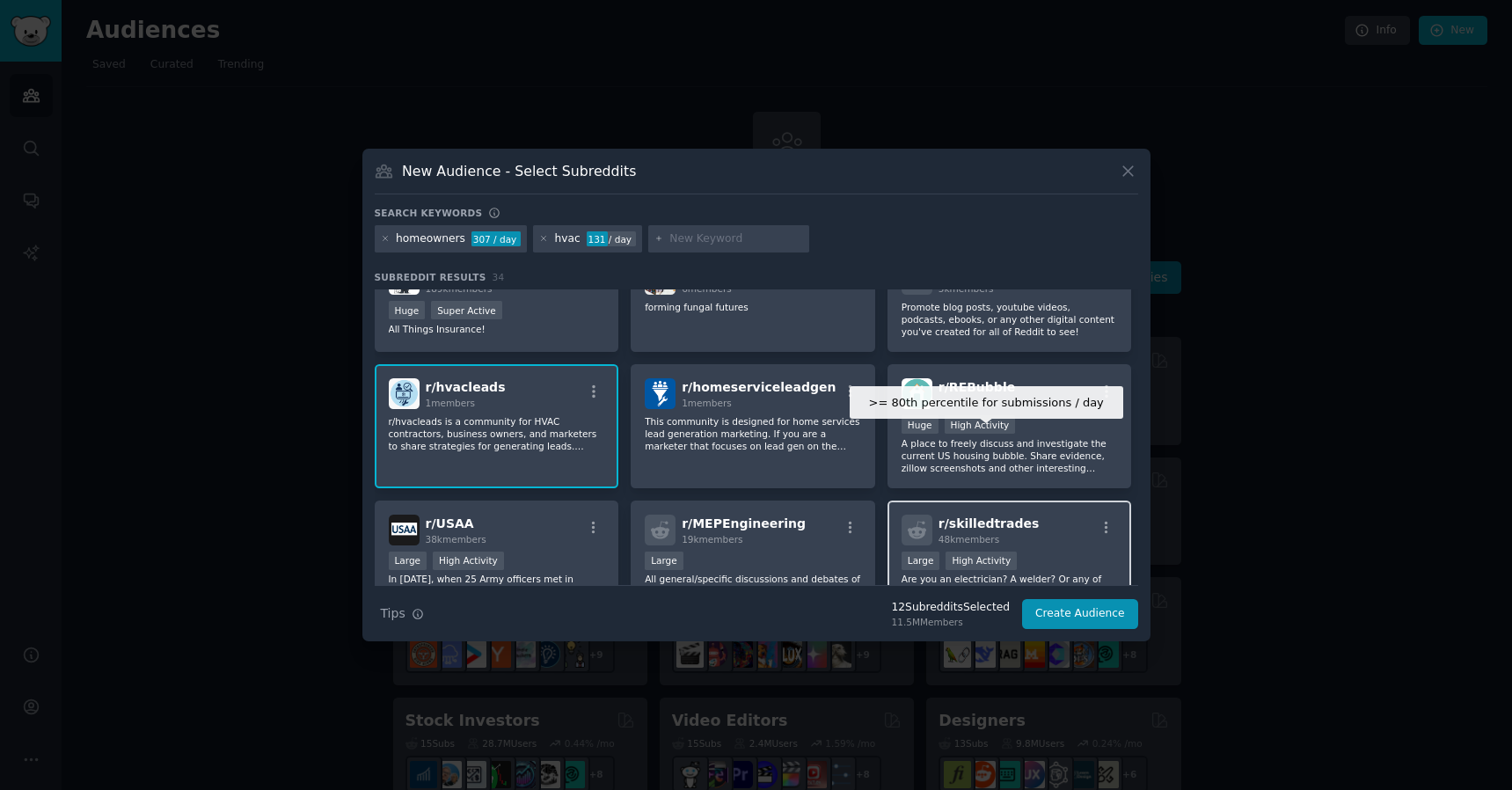
scroll to position [851, 0]
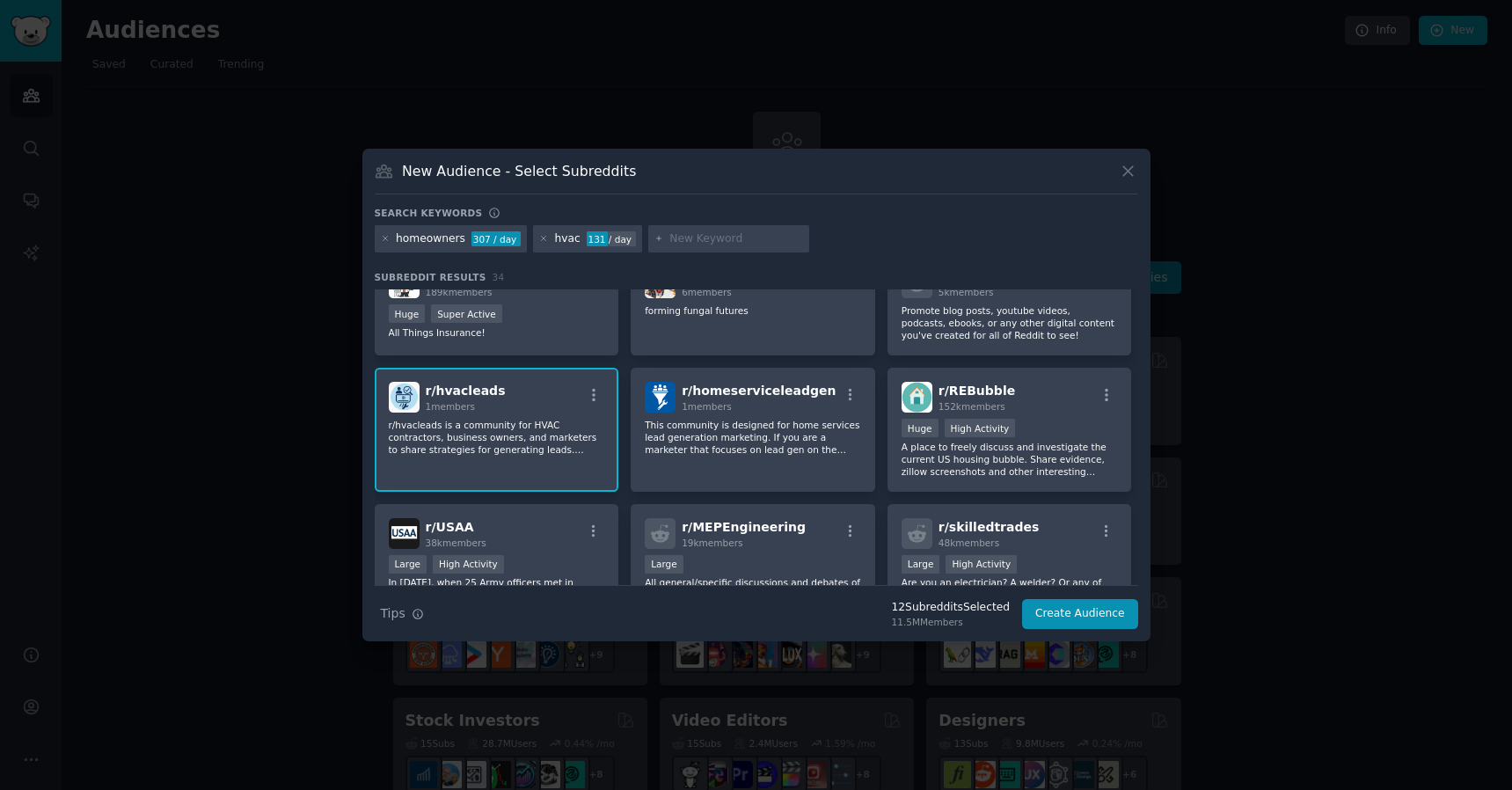
click at [520, 162] on h3 "New Audience - Select Subreddits" at bounding box center [519, 170] width 234 height 18
click at [517, 169] on h3 "New Audience - Select Subreddits" at bounding box center [519, 170] width 234 height 18
click at [450, 170] on h3 "New Audience - Select Subreddits" at bounding box center [519, 170] width 234 height 18
click at [1059, 609] on button "Create Audience" at bounding box center [1080, 613] width 117 height 30
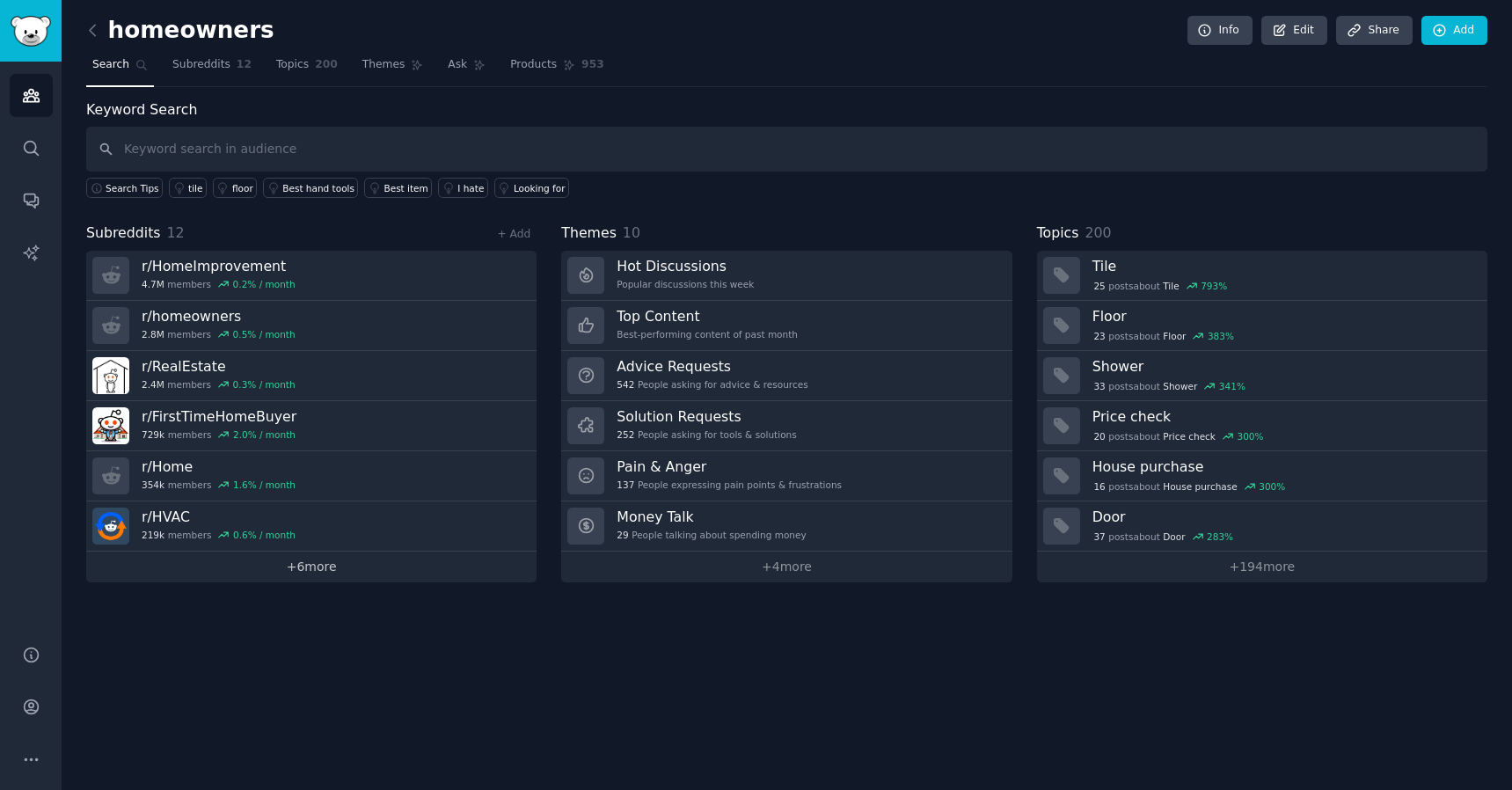
click at [319, 561] on link "+ 6 more" at bounding box center [310, 566] width 450 height 31
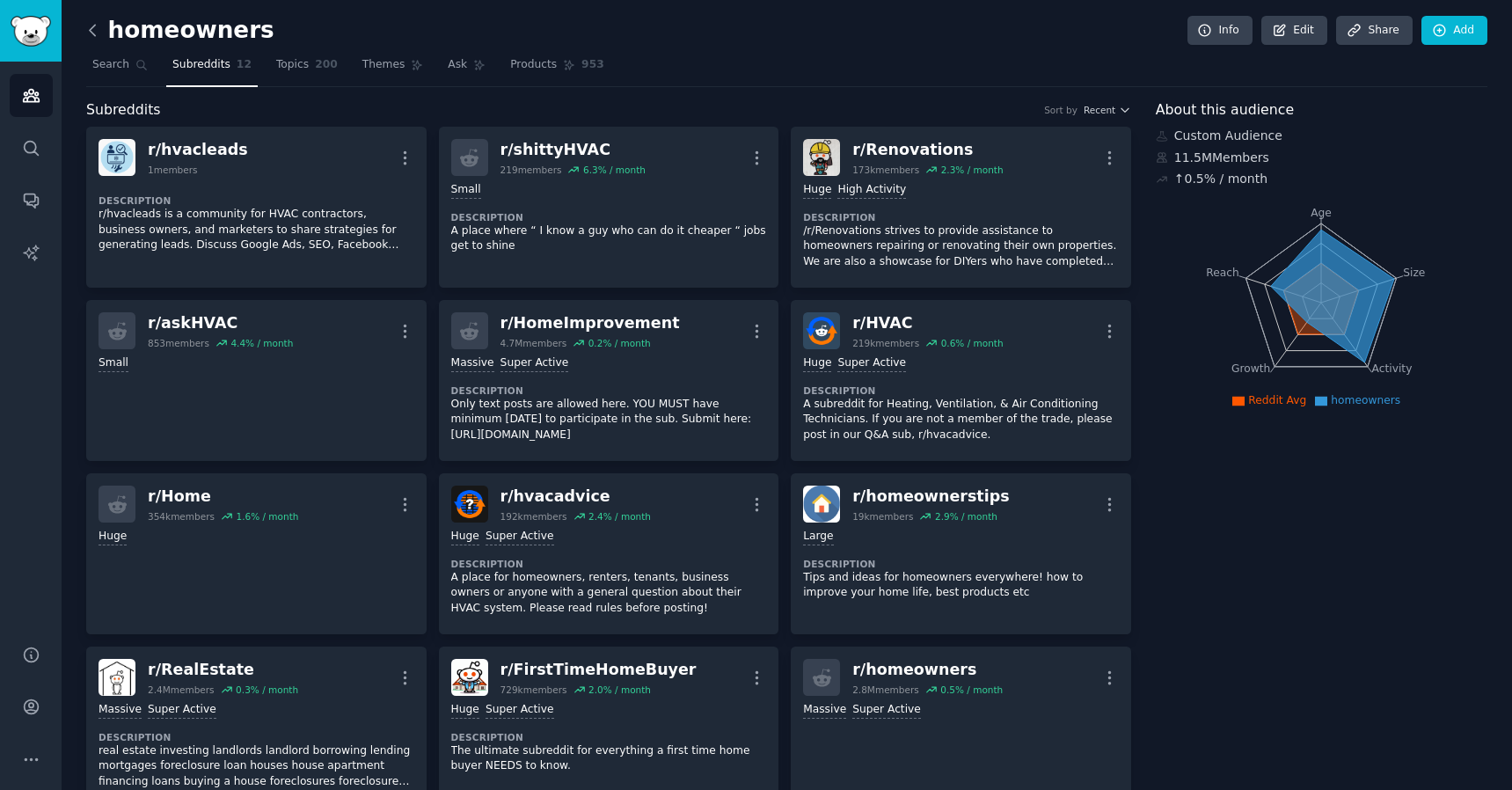
click at [88, 26] on icon at bounding box center [92, 30] width 18 height 18
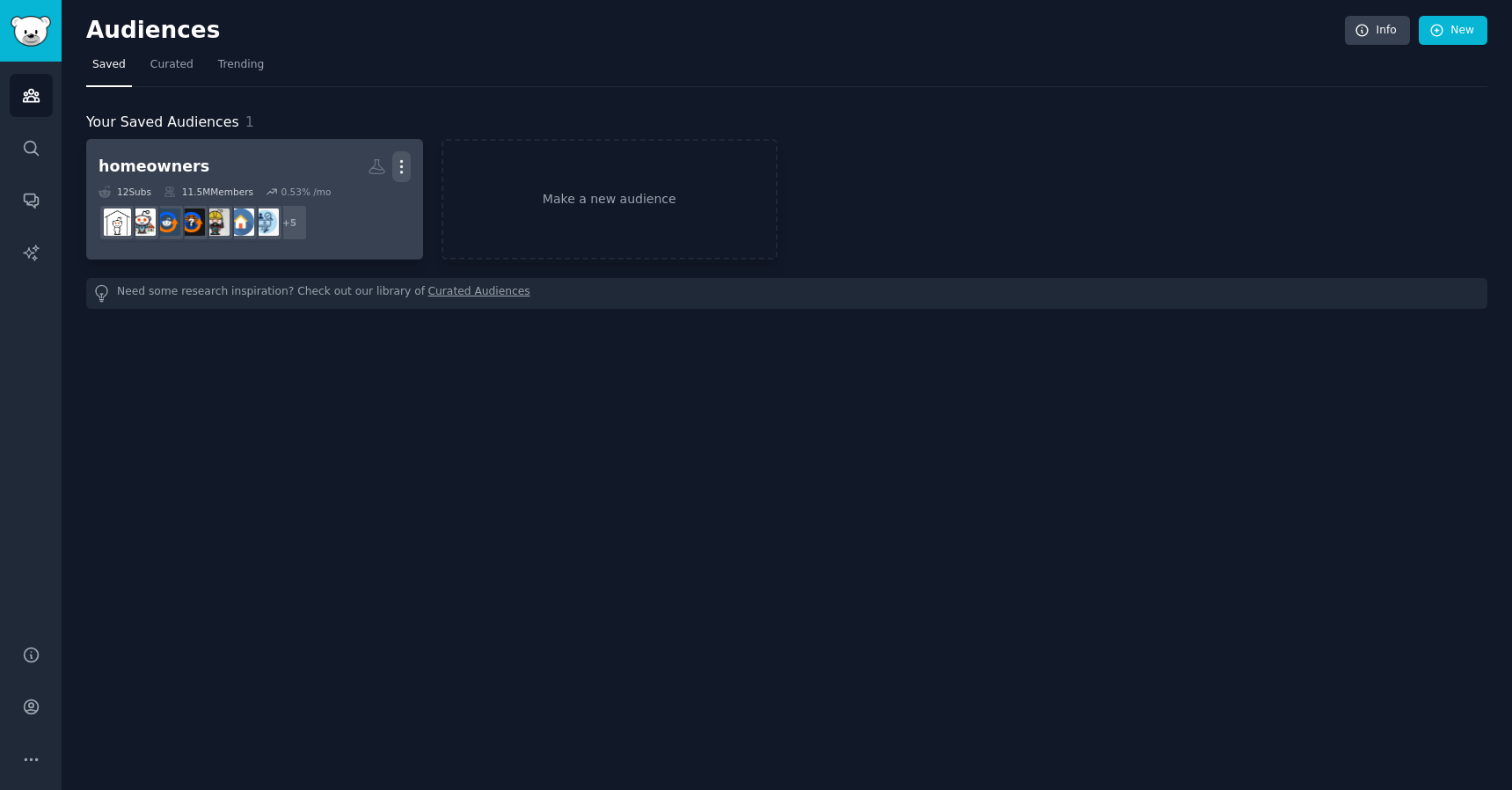
click at [403, 162] on icon "button" at bounding box center [401, 166] width 18 height 18
click at [356, 168] on p "View" at bounding box center [348, 172] width 29 height 18
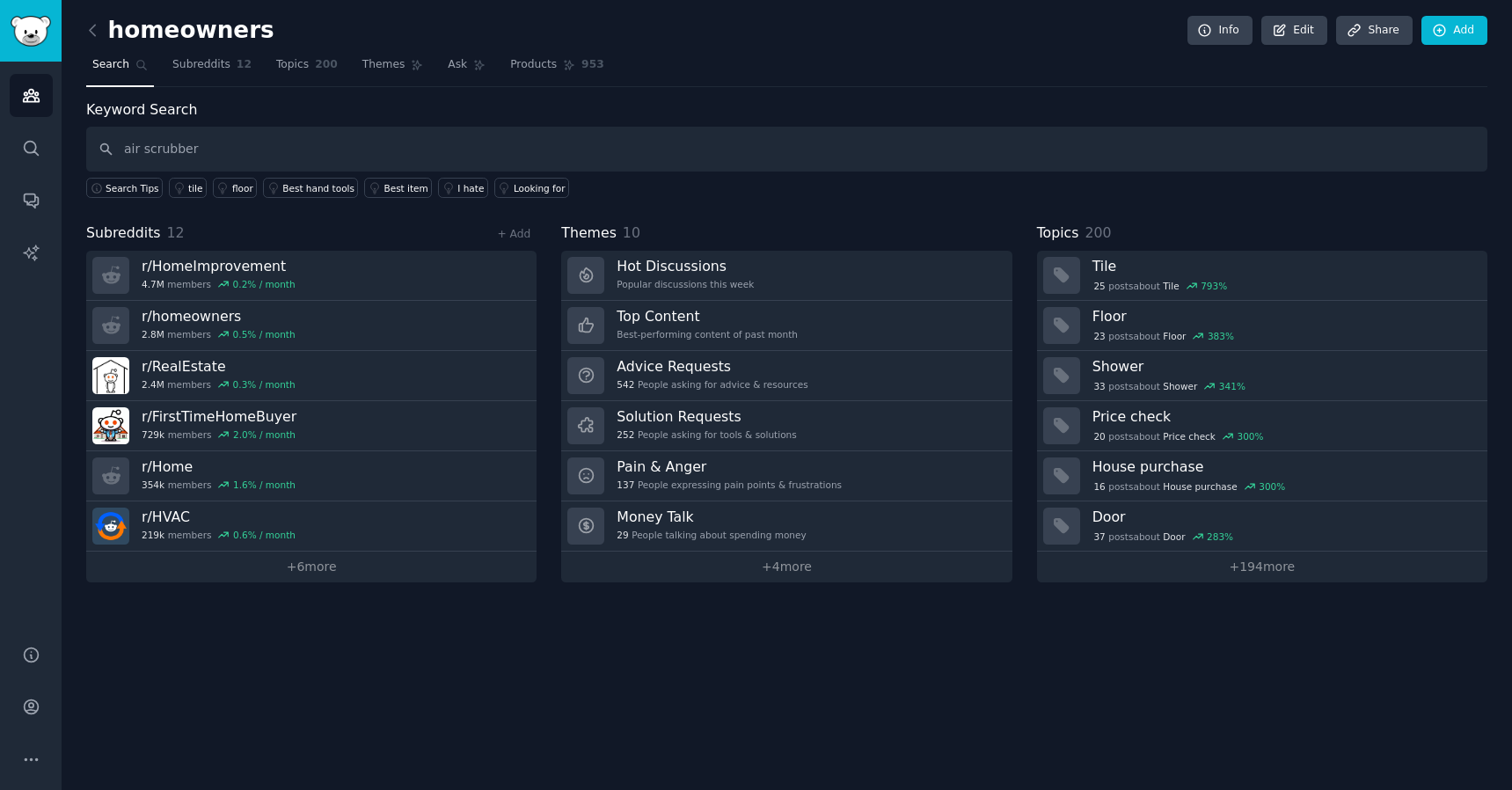
type input "air scrubber"
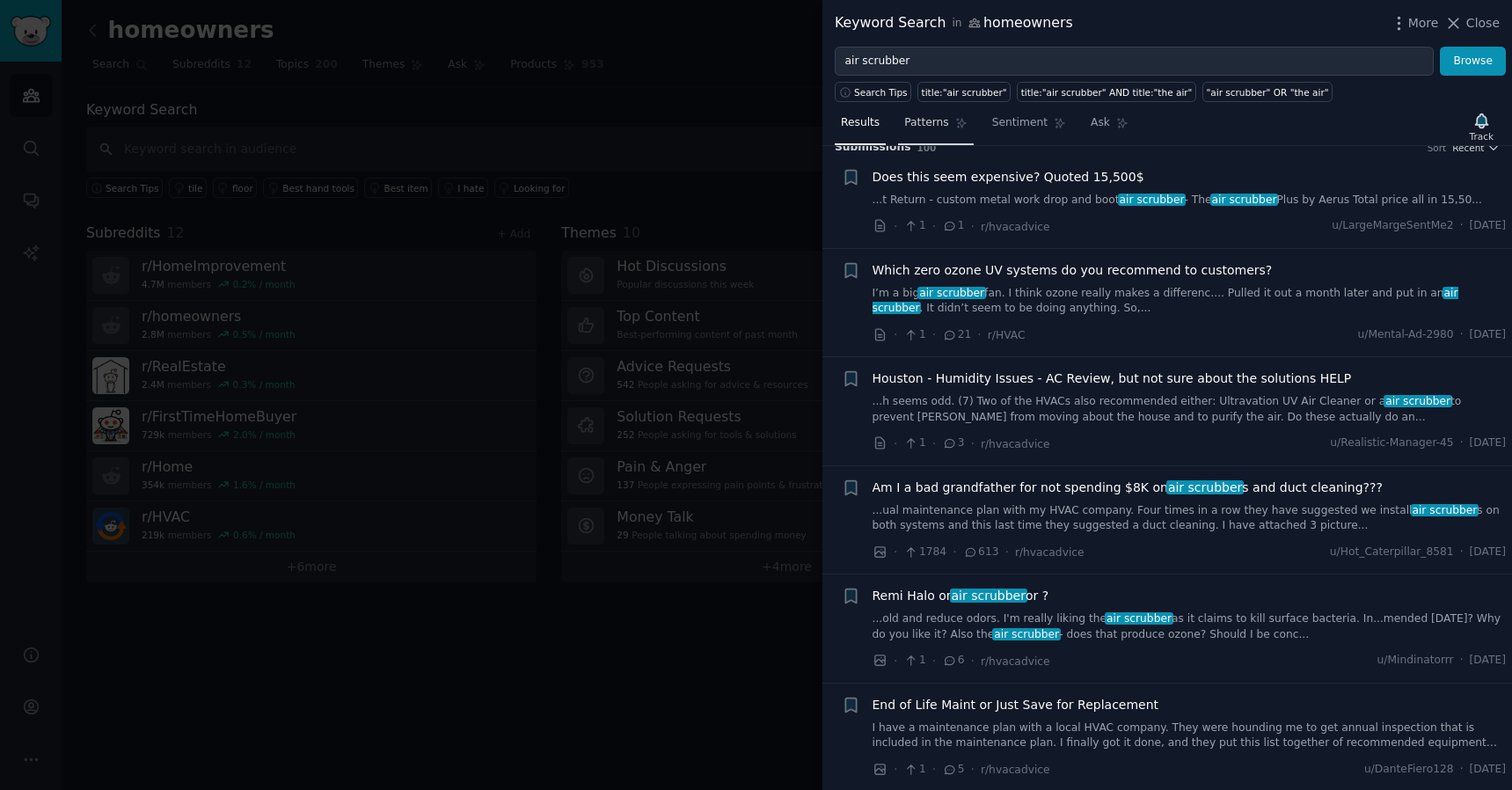
scroll to position [19, 0]
